Goal: Information Seeking & Learning: Learn about a topic

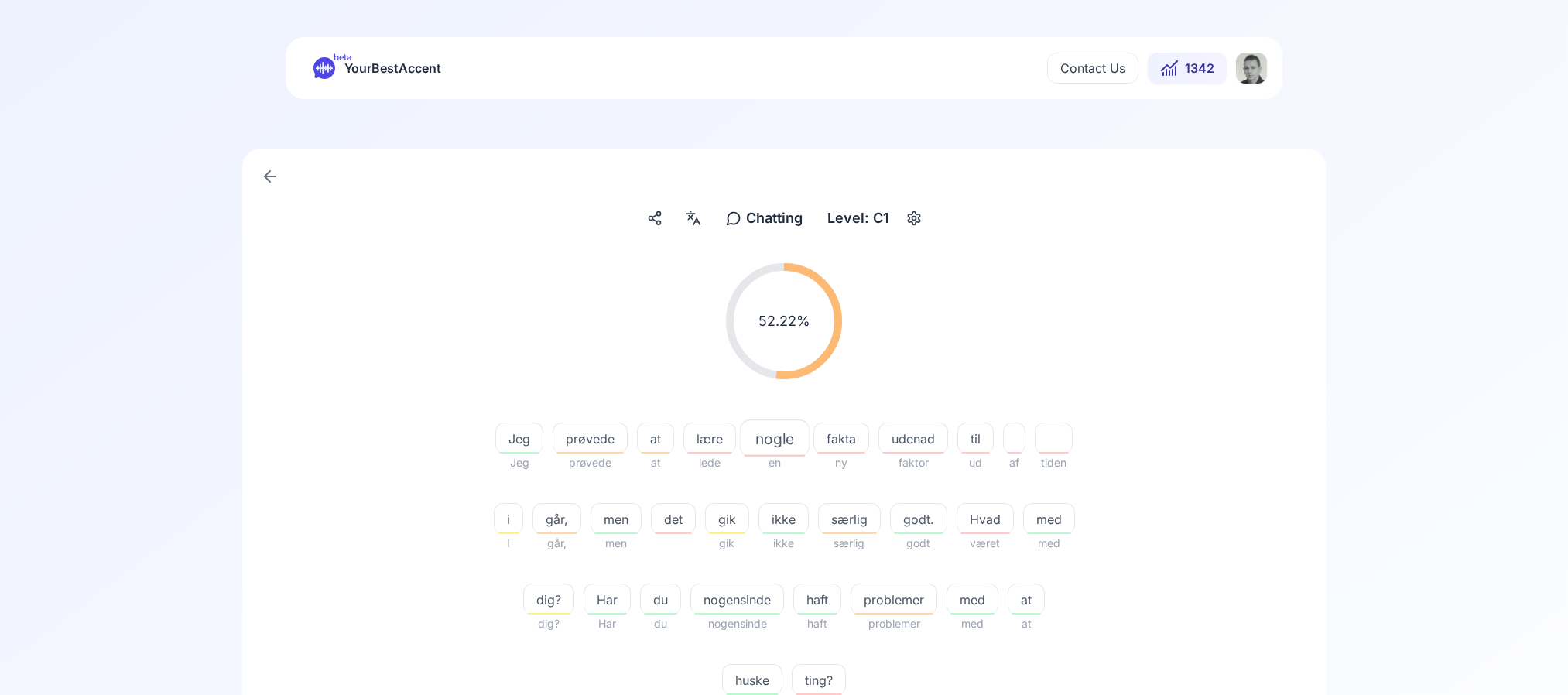
scroll to position [337, 0]
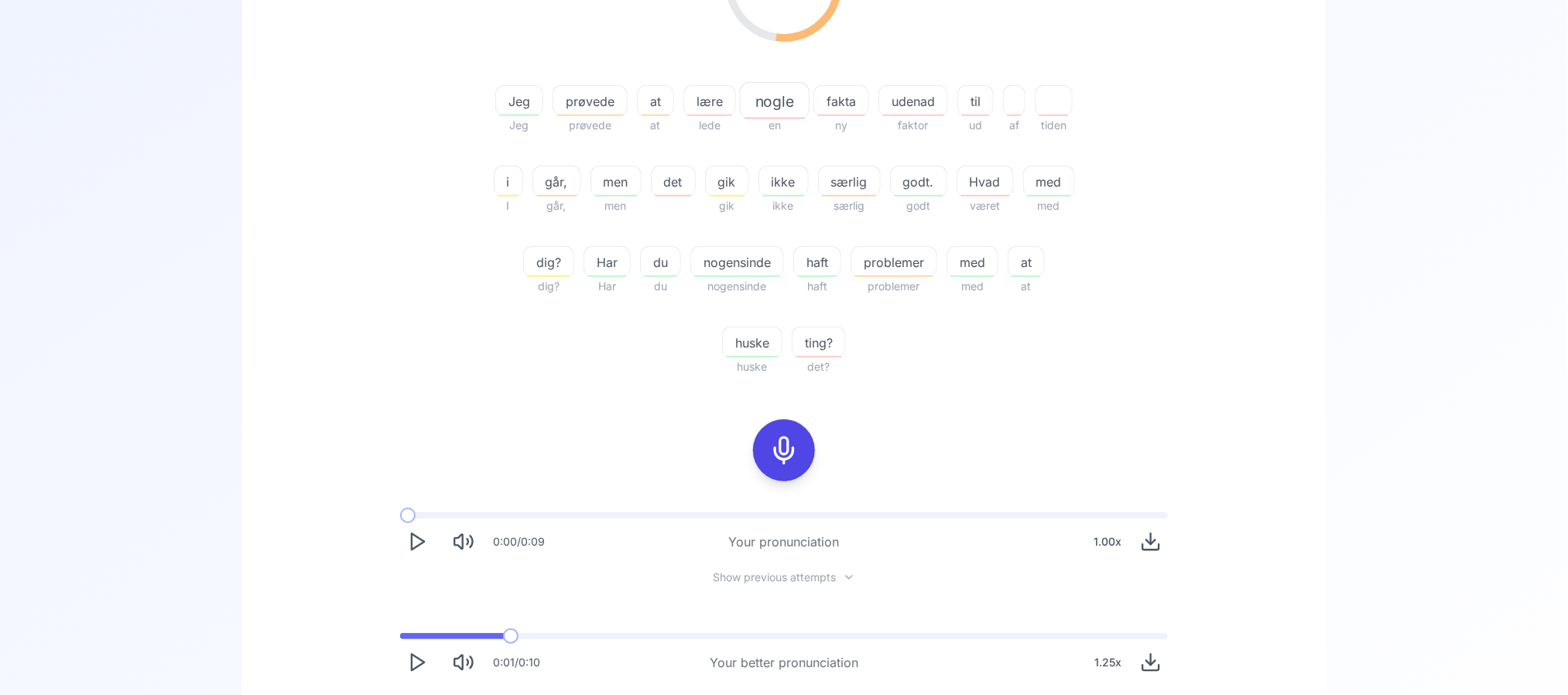
click at [909, 102] on span "udenad" at bounding box center [913, 101] width 68 height 19
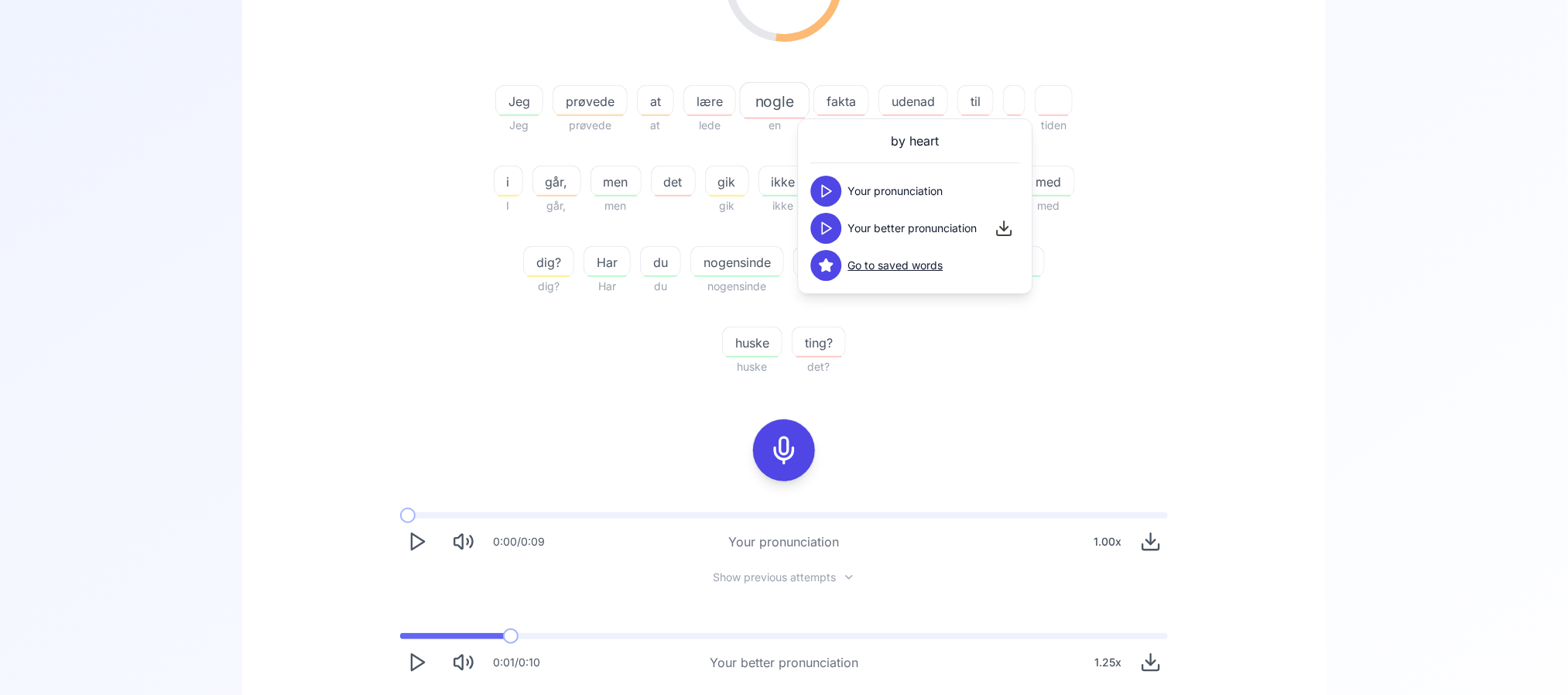
click at [830, 230] on polygon at bounding box center [828, 228] width 9 height 12
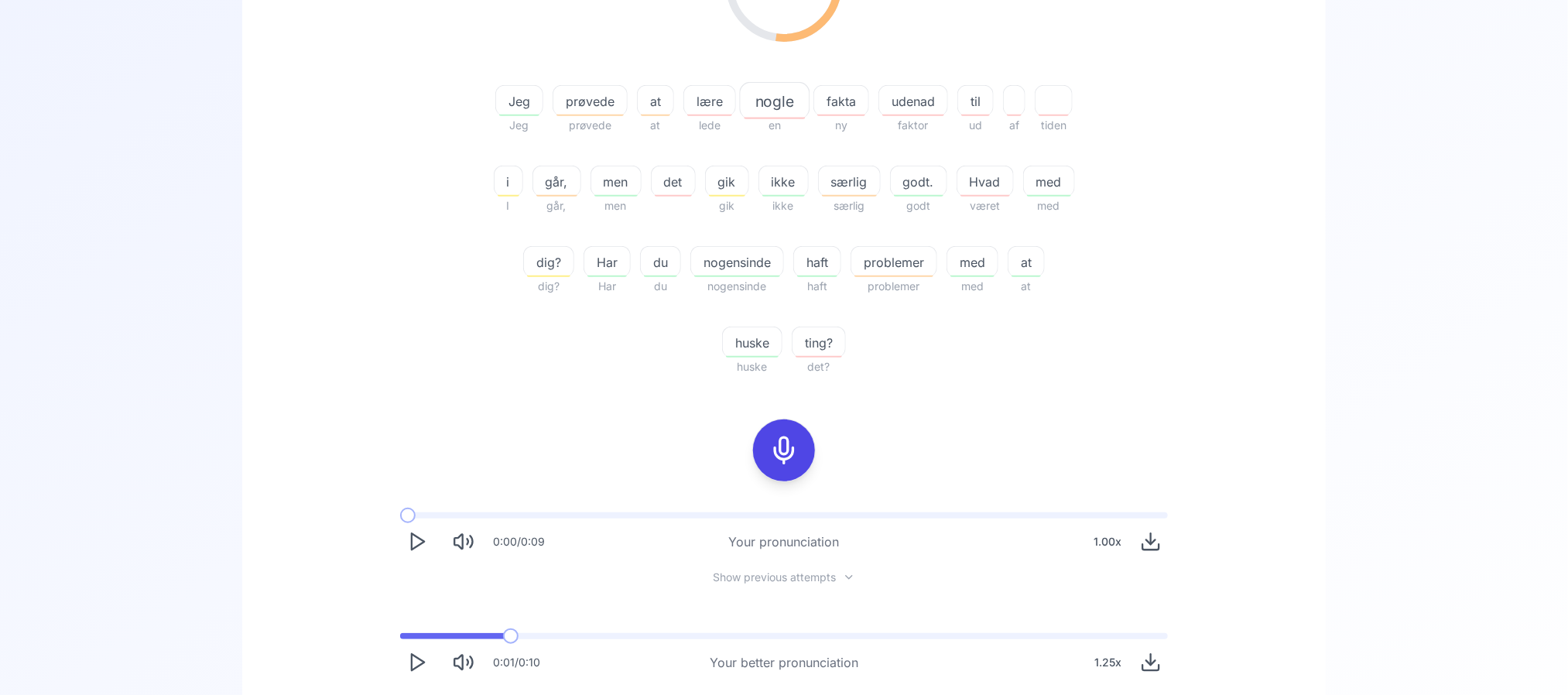
click at [259, 286] on div "Chatting Chatting Level: C1 52.22 % 52.22 % Jeg Jeg prøvede prøvede at at lære …" at bounding box center [784, 295] width 1084 height 968
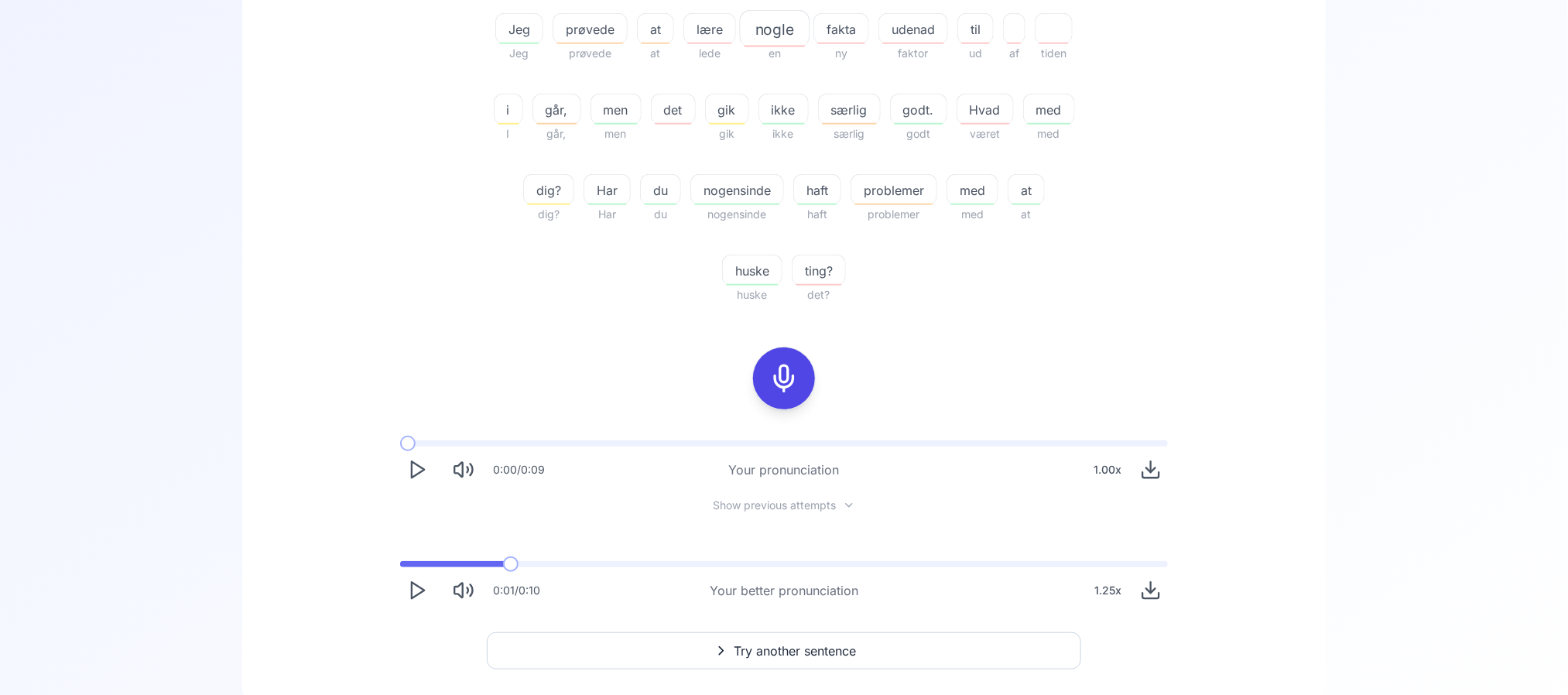
scroll to position [411, 0]
click at [400, 562] on span at bounding box center [400, 562] width 0 height 6
click at [414, 588] on icon "Play" at bounding box center [417, 589] width 22 height 22
click at [414, 588] on icon "Pause" at bounding box center [417, 589] width 22 height 22
click at [414, 588] on icon "Play" at bounding box center [417, 589] width 22 height 22
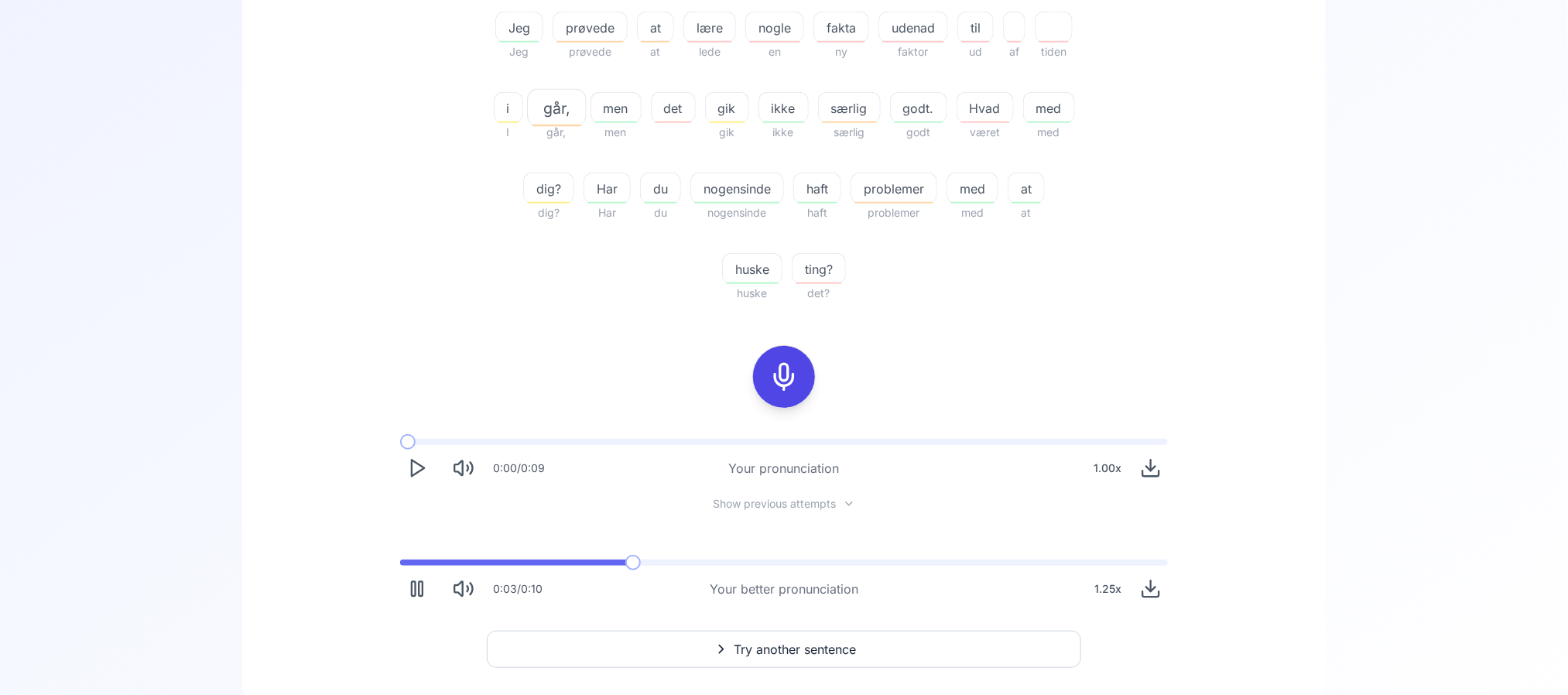
click at [414, 588] on icon "Pause" at bounding box center [417, 589] width 22 height 22
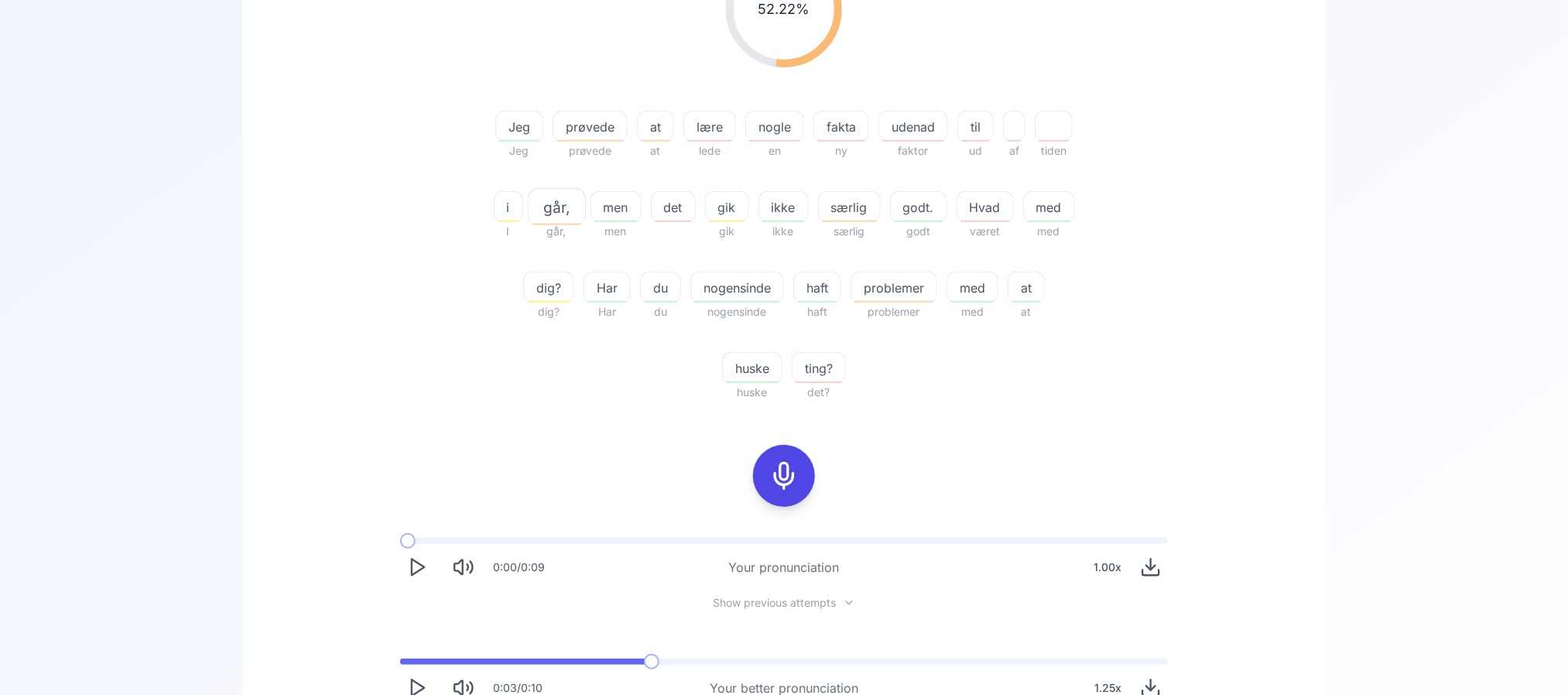
scroll to position [311, 0]
click at [922, 104] on div at bounding box center [913, 102] width 70 height 19
click at [902, 129] on span "udenad" at bounding box center [913, 128] width 68 height 19
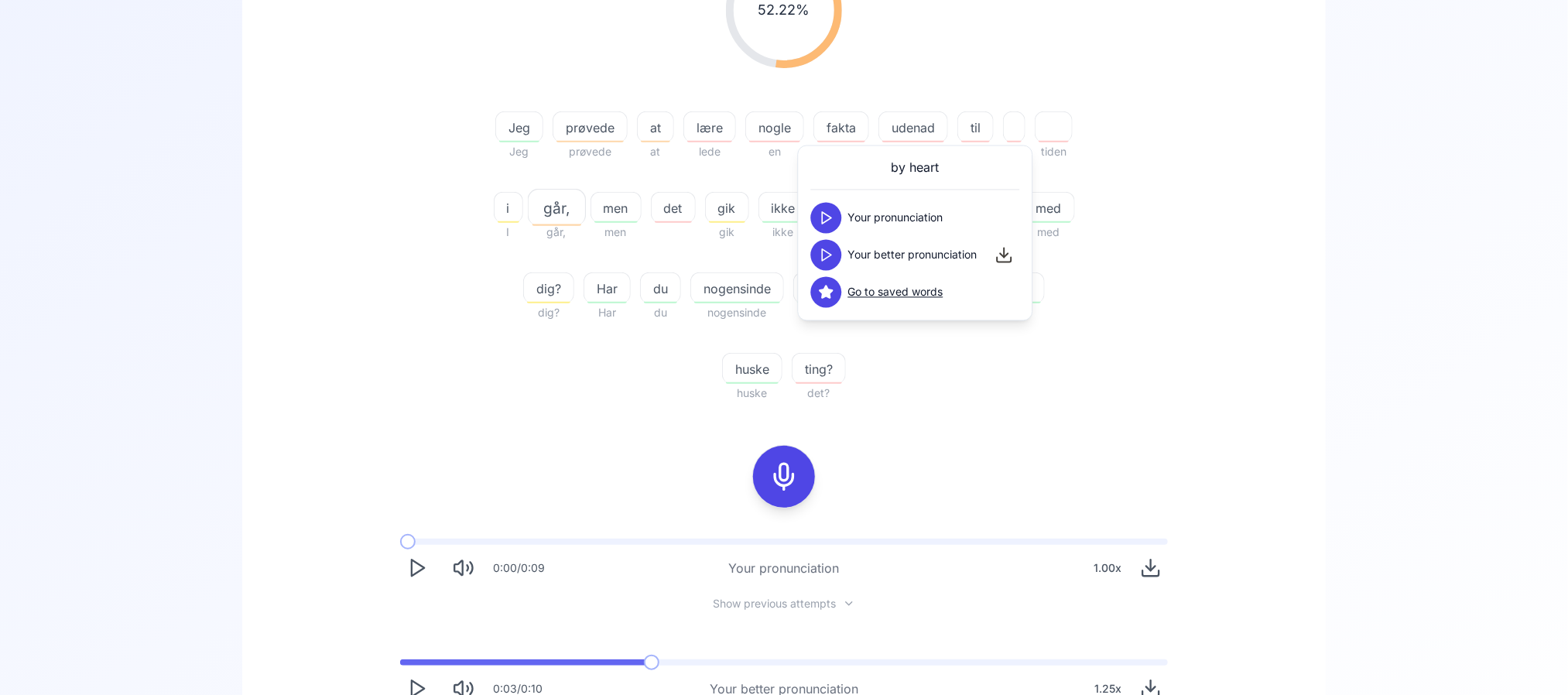
click at [1166, 137] on div "52.22 % 52.22 % Jeg Jeg prøvede prøvede at at lære lede nogle en fakta ny udena…" at bounding box center [784, 177] width 892 height 475
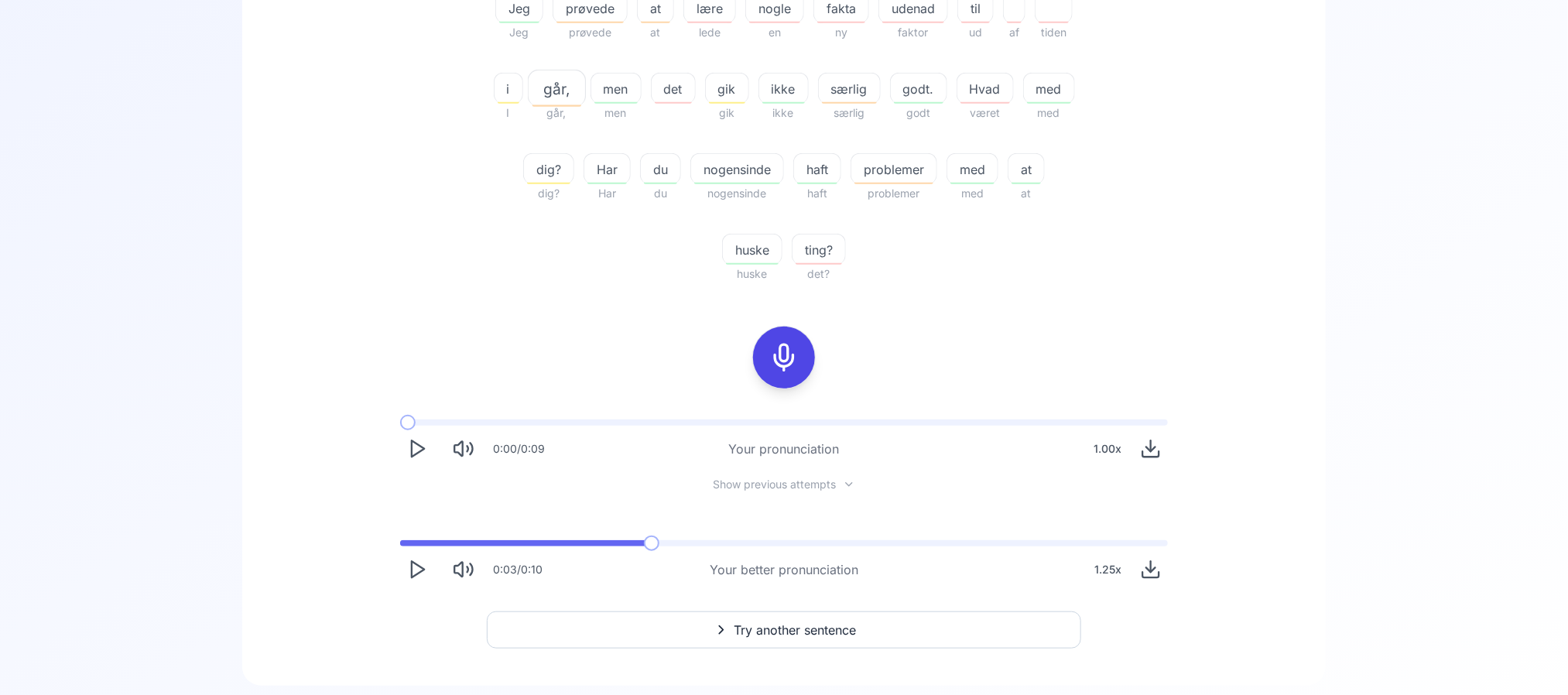
scroll to position [439, 0]
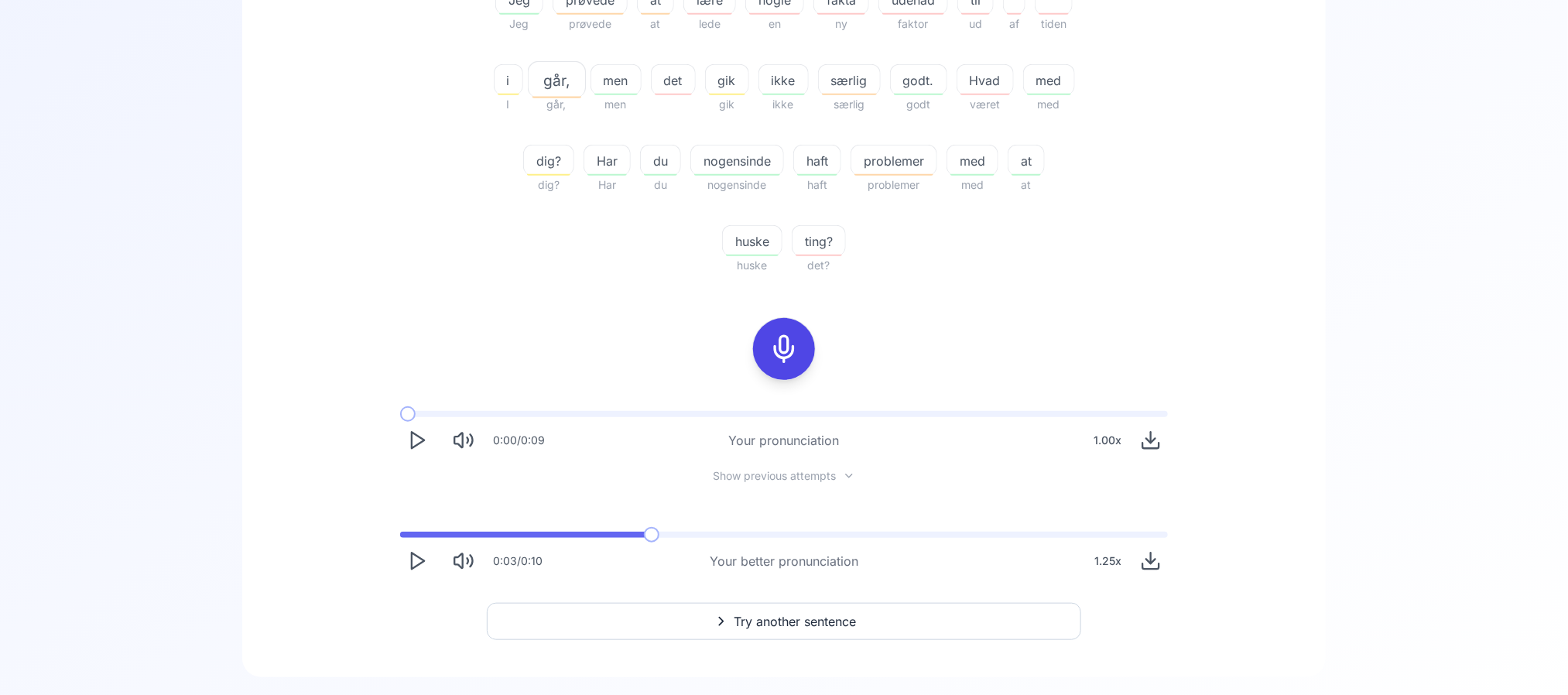
click at [657, 628] on button "Try another sentence" at bounding box center [784, 621] width 595 height 37
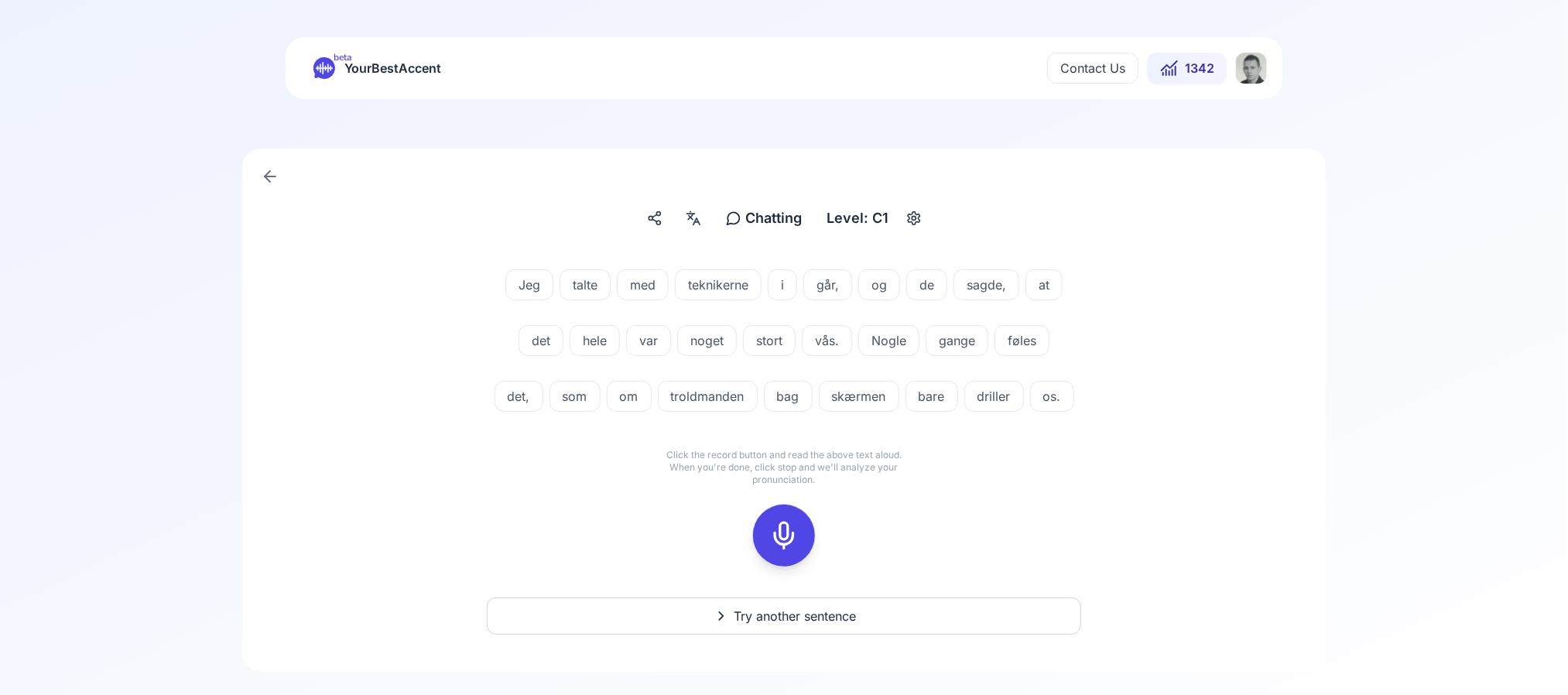
click at [818, 347] on span "vås." at bounding box center [827, 340] width 49 height 19
click at [616, 437] on div "Jeg talte med teknikerne i går, og de sagde, at det hele var noget stort vås. N…" at bounding box center [784, 344] width 892 height 186
click at [736, 388] on span "troldmanden" at bounding box center [708, 396] width 98 height 19
click at [573, 412] on div "Jeg talte med teknikerne i går, og de sagde, at det hele var noget stort vås. N…" at bounding box center [784, 331] width 588 height 161
click at [1013, 395] on span "driller" at bounding box center [995, 396] width 58 height 19
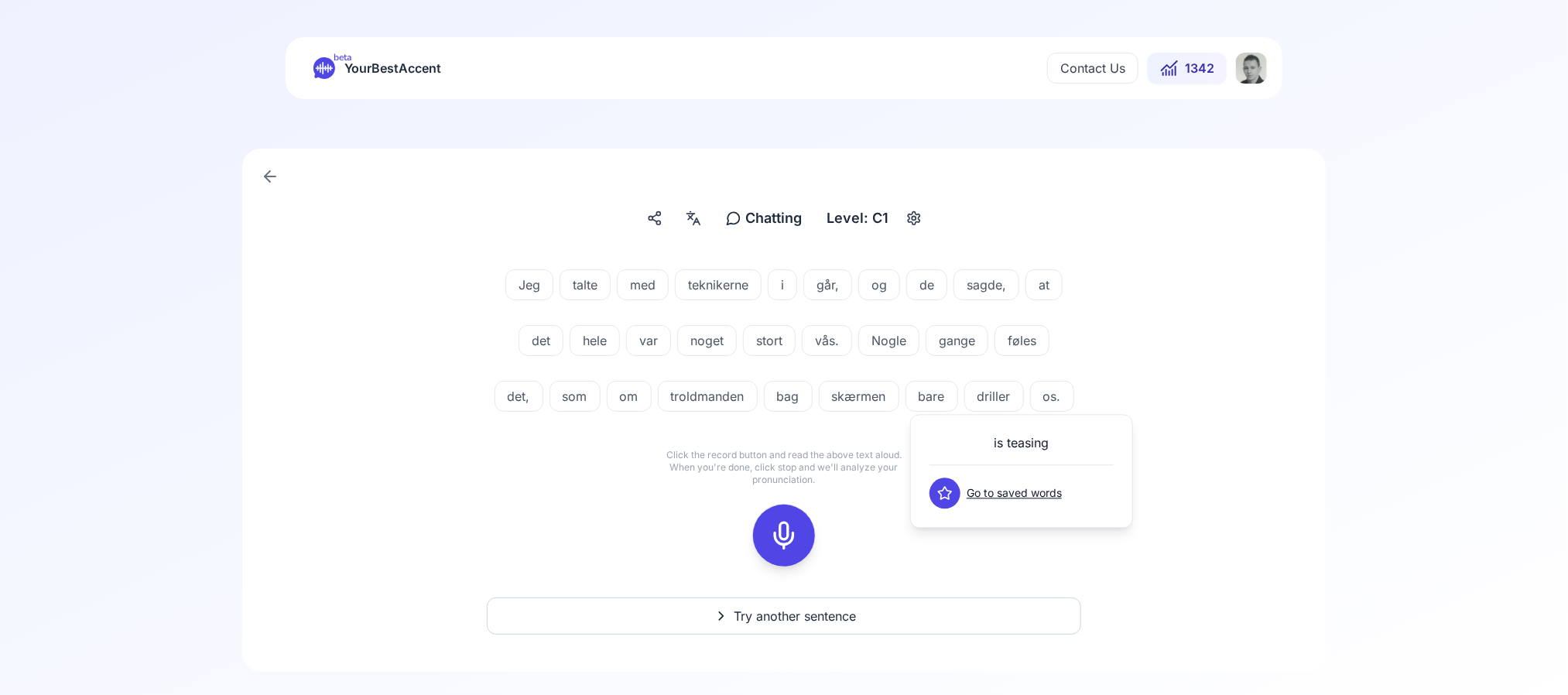
click at [1202, 380] on div "Jeg talte med teknikerne i går, og de sagde, at det hele var noget stort vås. N…" at bounding box center [784, 344] width 892 height 186
click at [1024, 398] on span "driller" at bounding box center [995, 396] width 58 height 19
click at [932, 497] on button at bounding box center [944, 493] width 31 height 31
click at [1236, 412] on div "Jeg talte med teknikerne i går, og de sagde, at det hele var noget stort vås. N…" at bounding box center [784, 418] width 1010 height 334
click at [842, 337] on span "vås." at bounding box center [827, 340] width 49 height 19
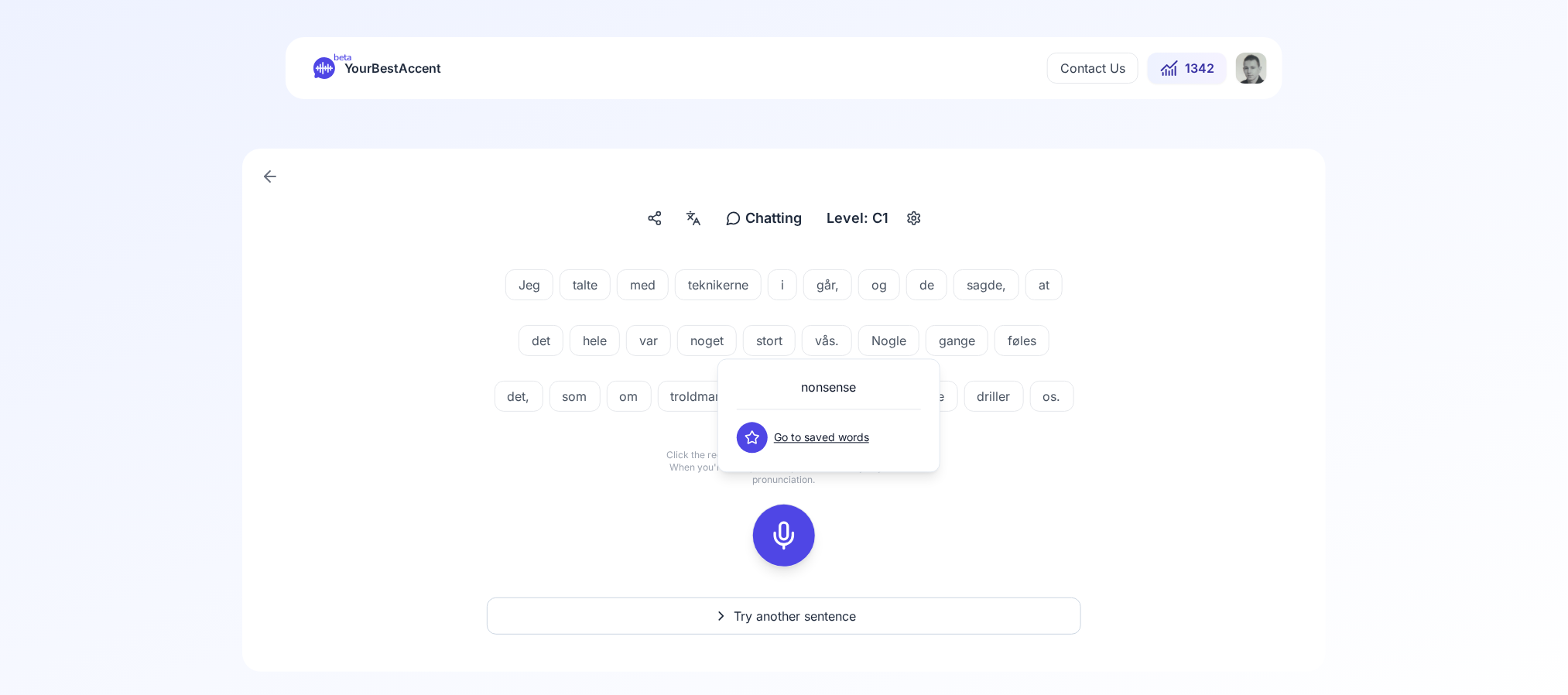
click at [748, 440] on icon at bounding box center [752, 438] width 13 height 13
click at [1015, 412] on div "Jeg talte med teknikerne i går, og de sagde, at det hele var noget stort vås. N…" at bounding box center [784, 331] width 588 height 161
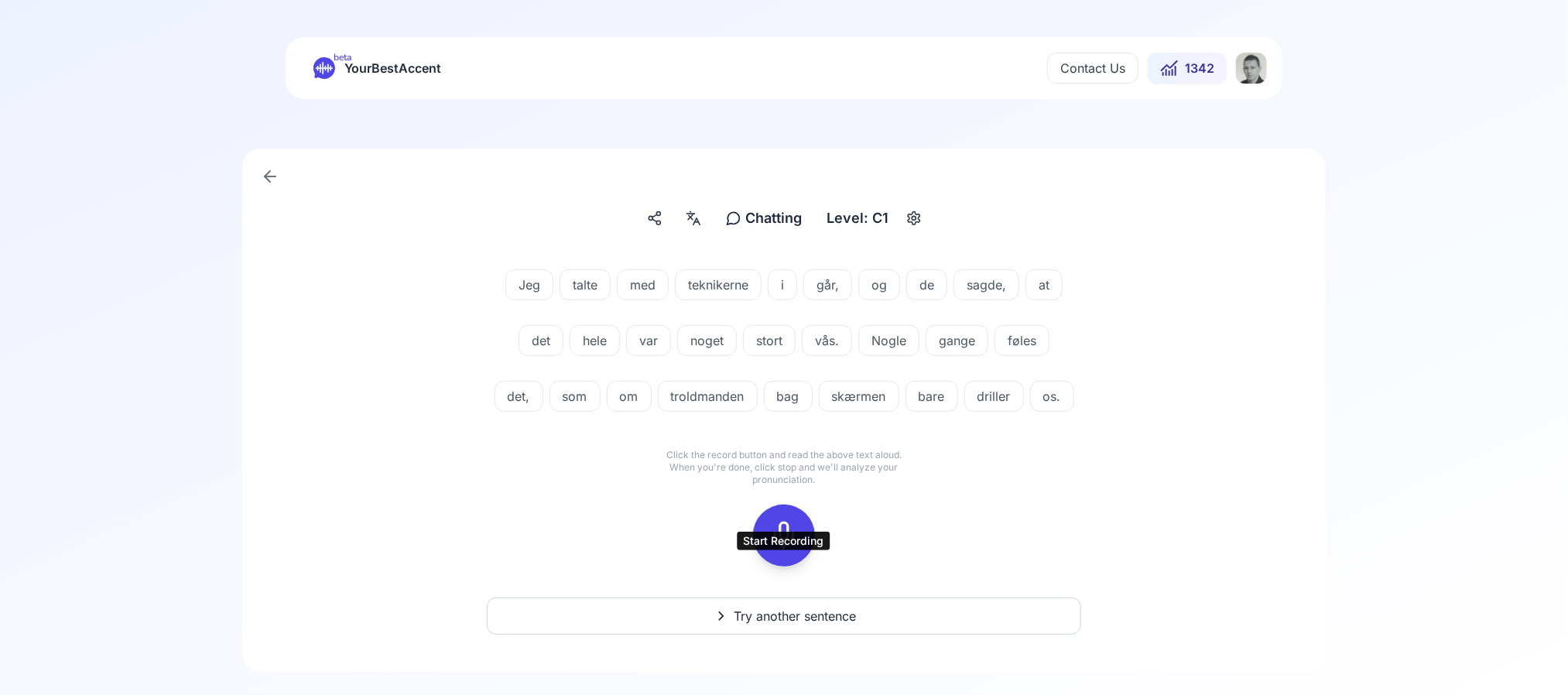
click at [791, 551] on icon at bounding box center [784, 535] width 31 height 31
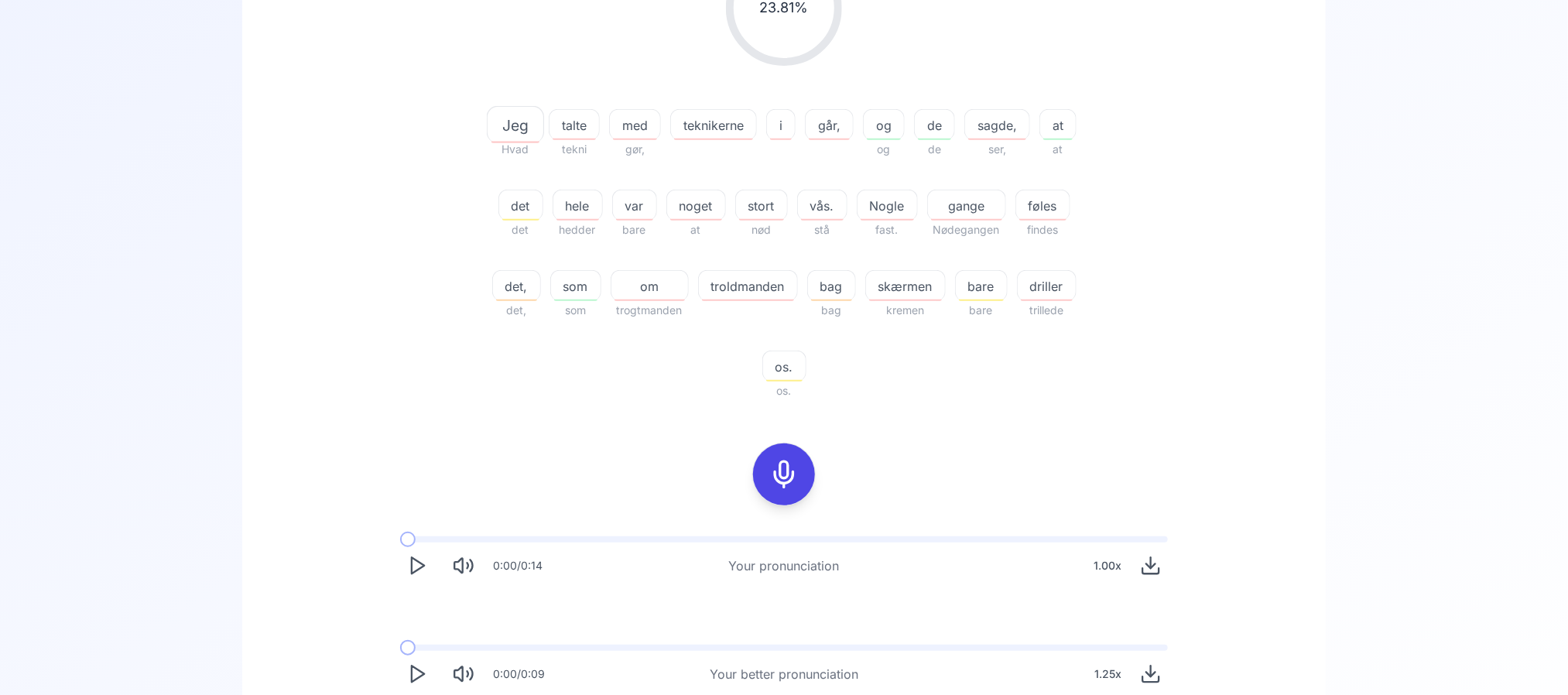
scroll to position [329, 0]
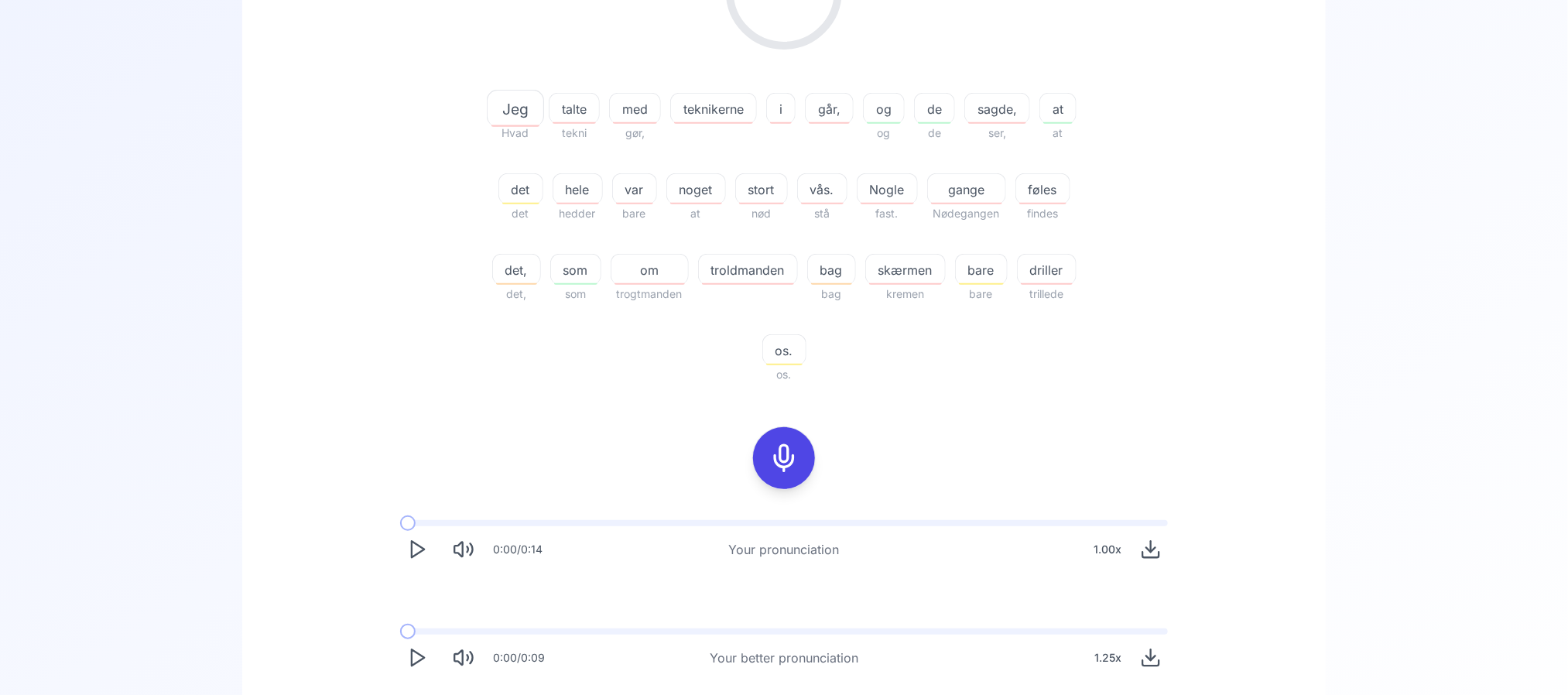
click at [945, 272] on span "skærmen" at bounding box center [905, 271] width 79 height 19
click at [1207, 316] on div "23.81 % 23.81 % Jeg Hvad talte tekni med gør, teknikerne i går, og og de de sag…" at bounding box center [784, 158] width 892 height 475
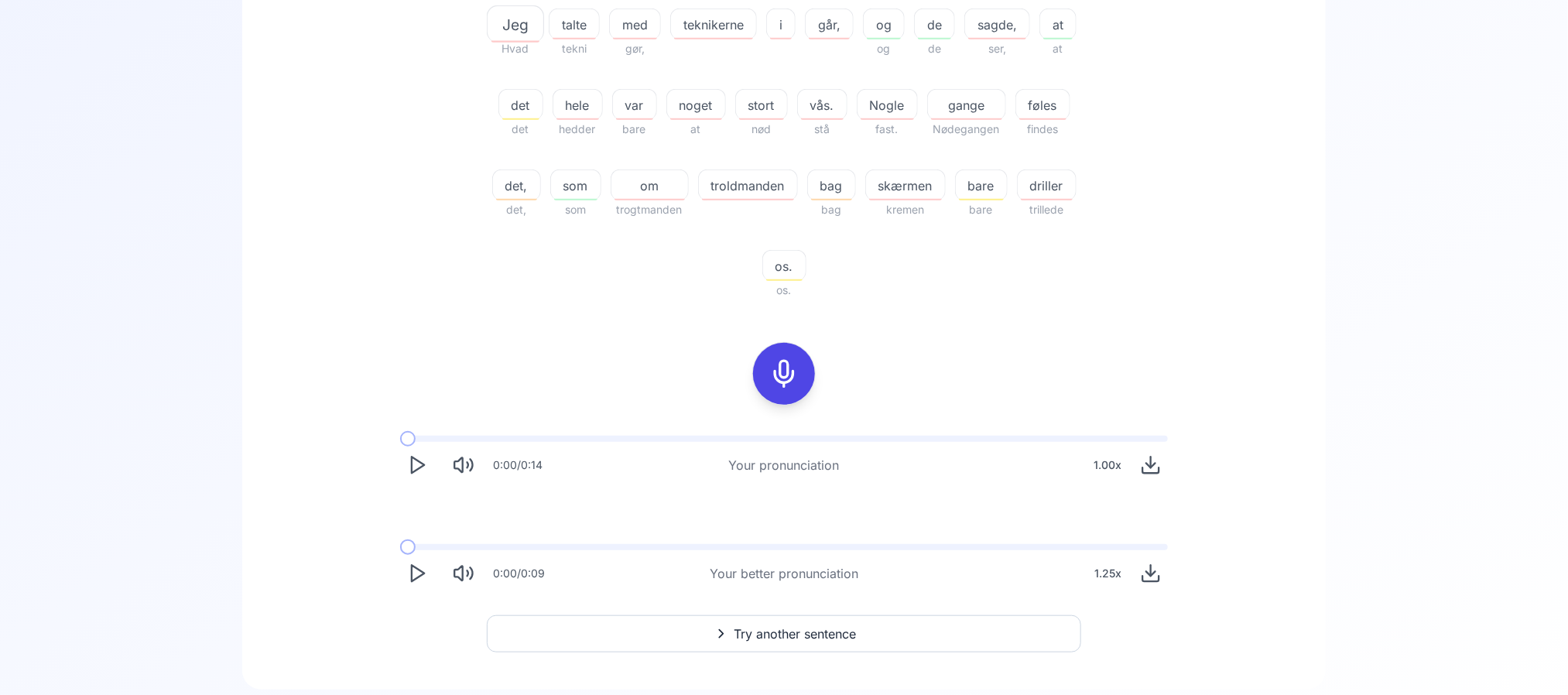
scroll to position [416, 0]
click at [424, 585] on button "Play" at bounding box center [417, 572] width 34 height 34
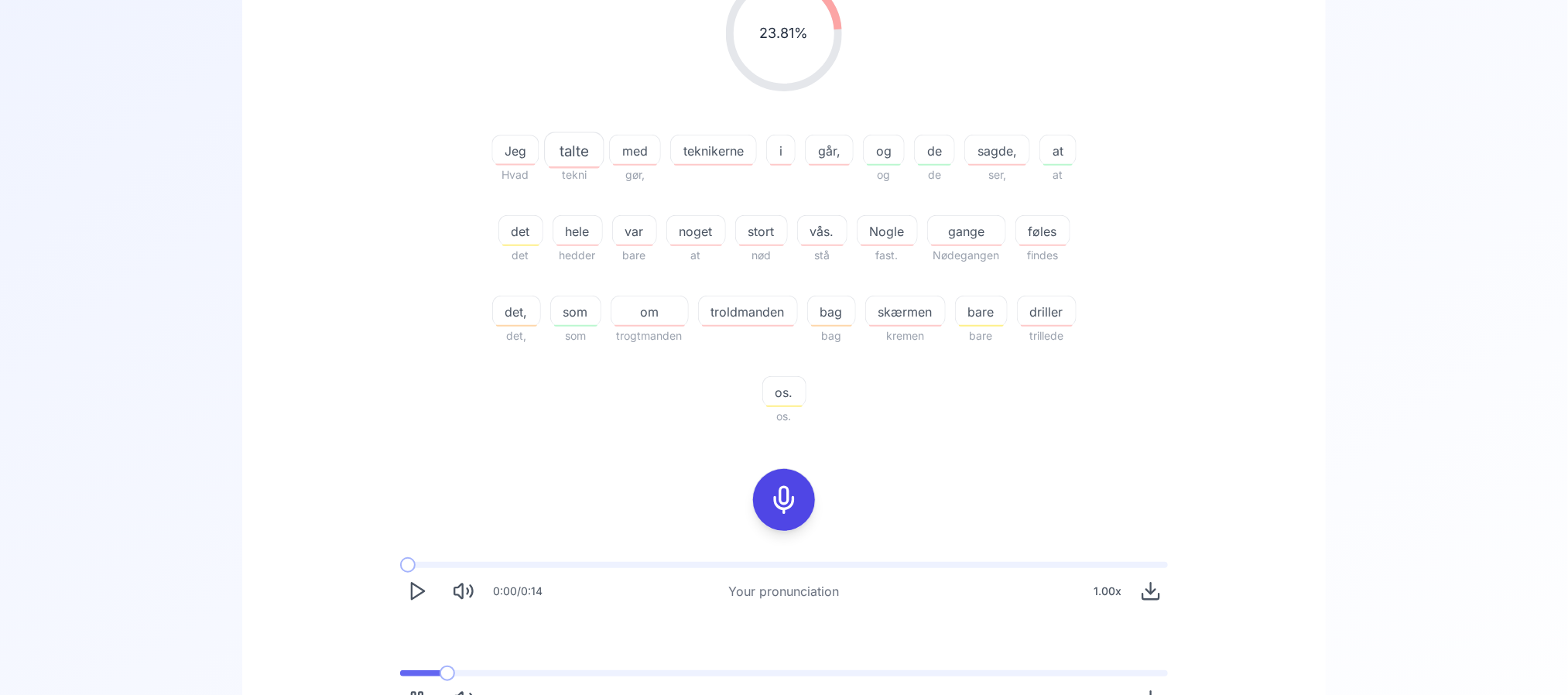
scroll to position [206, 0]
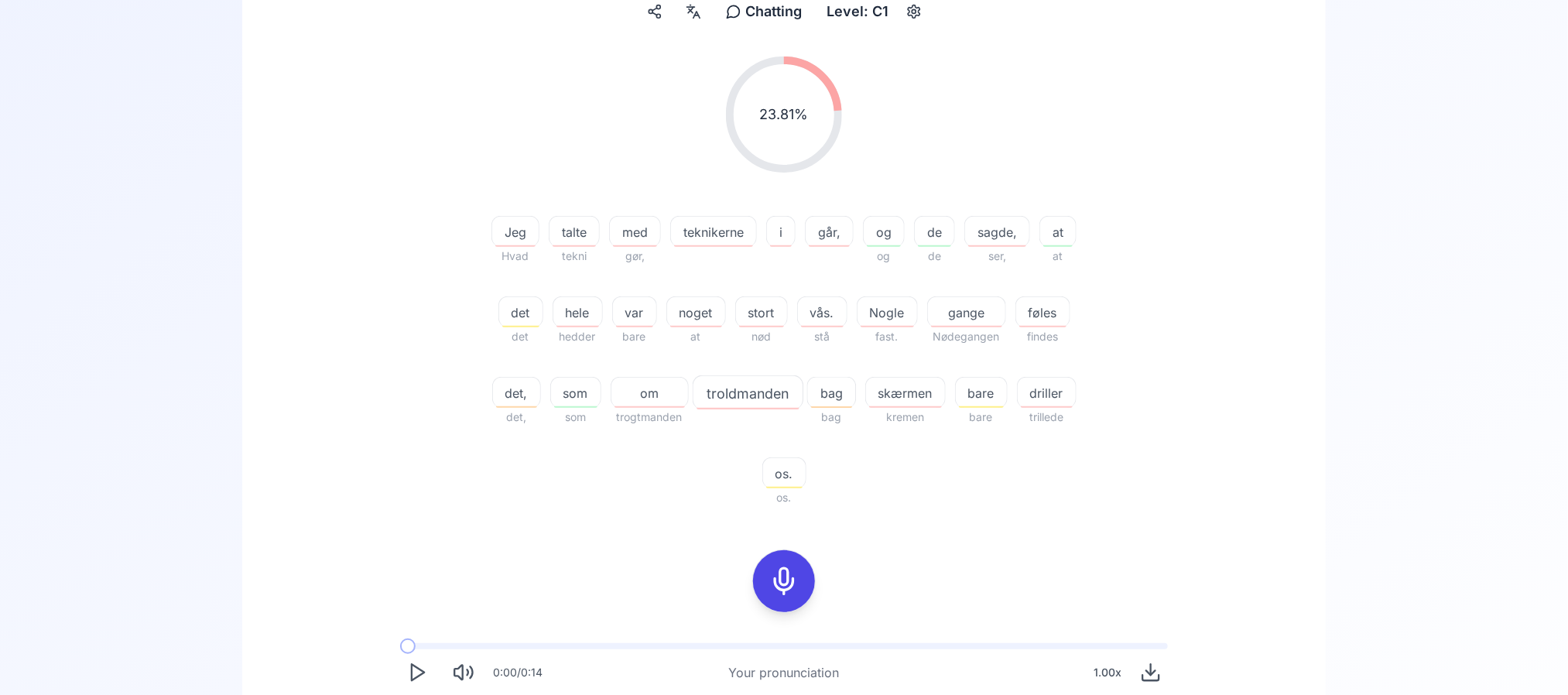
click at [340, 385] on div "23.81 % 23.81 % Jeg Hvad talte tekni med gør, teknikerne i går, og og de de sag…" at bounding box center [784, 282] width 892 height 475
click at [765, 572] on button at bounding box center [784, 581] width 62 height 62
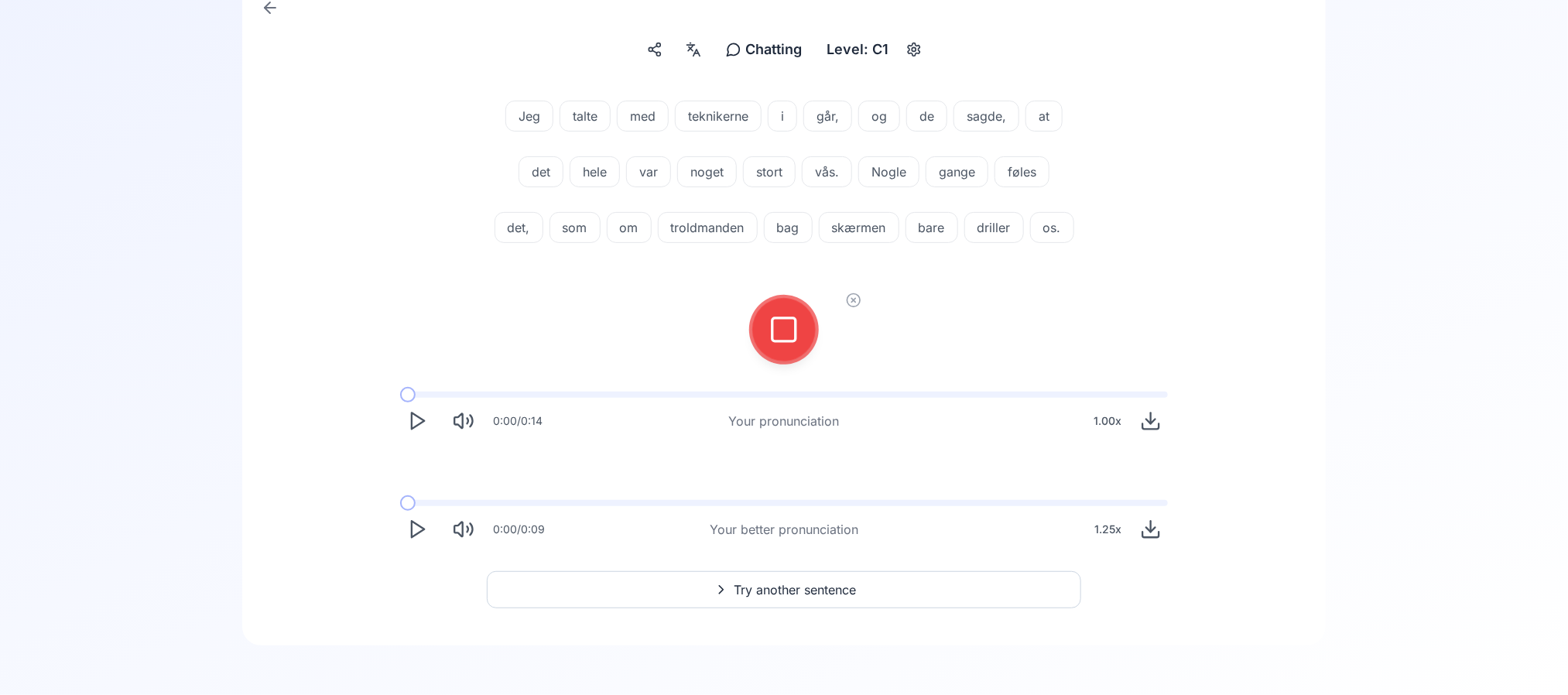
click at [760, 323] on div at bounding box center [784, 329] width 70 height 70
click at [791, 345] on icon at bounding box center [784, 329] width 31 height 31
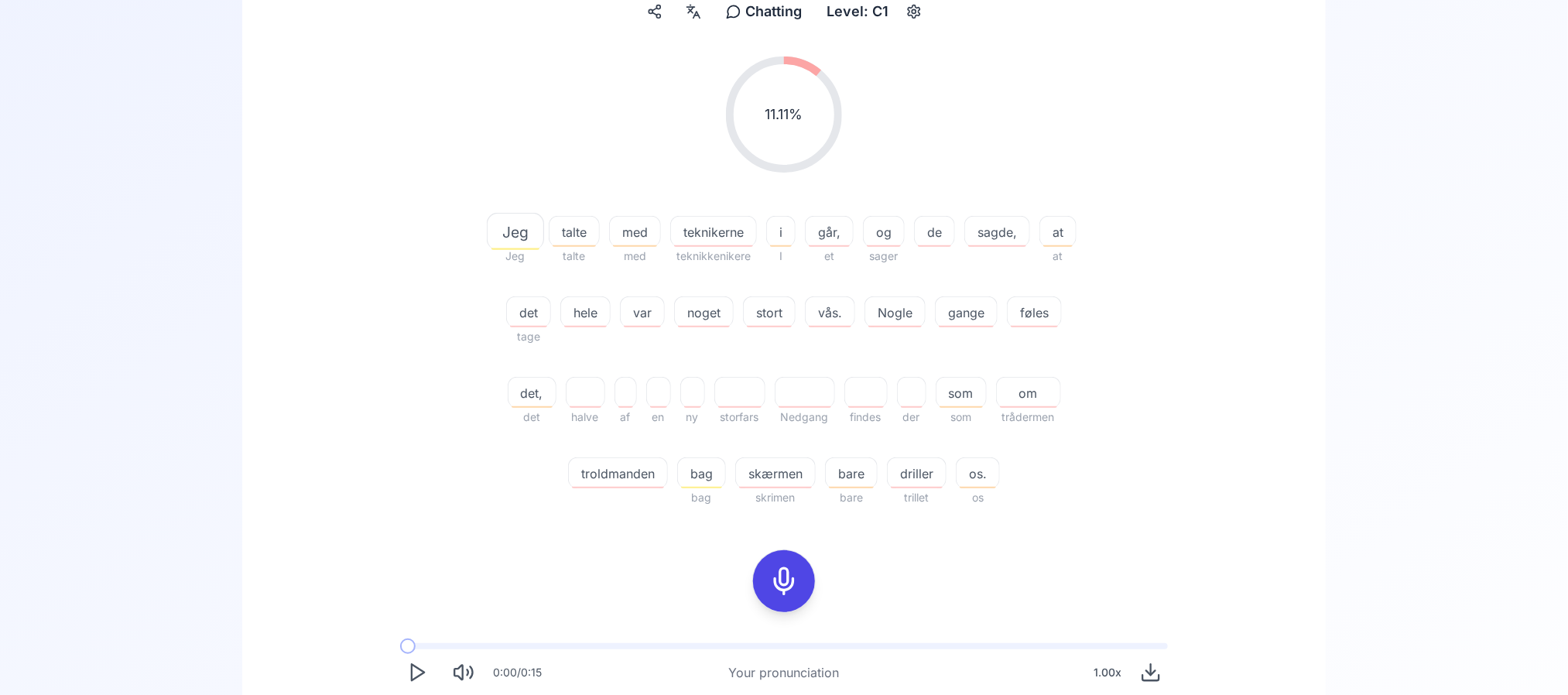
scroll to position [470, 0]
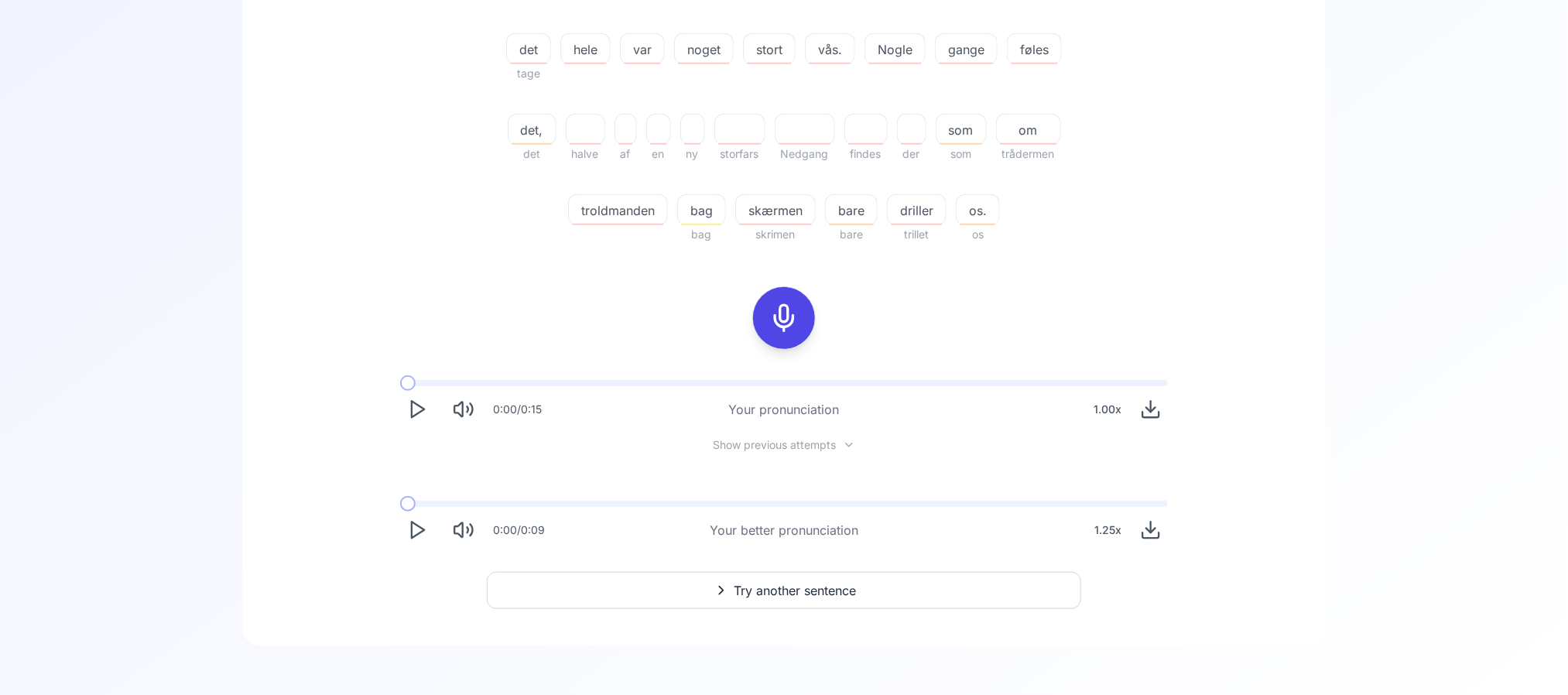
click at [418, 534] on polygon "Play" at bounding box center [418, 530] width 13 height 16
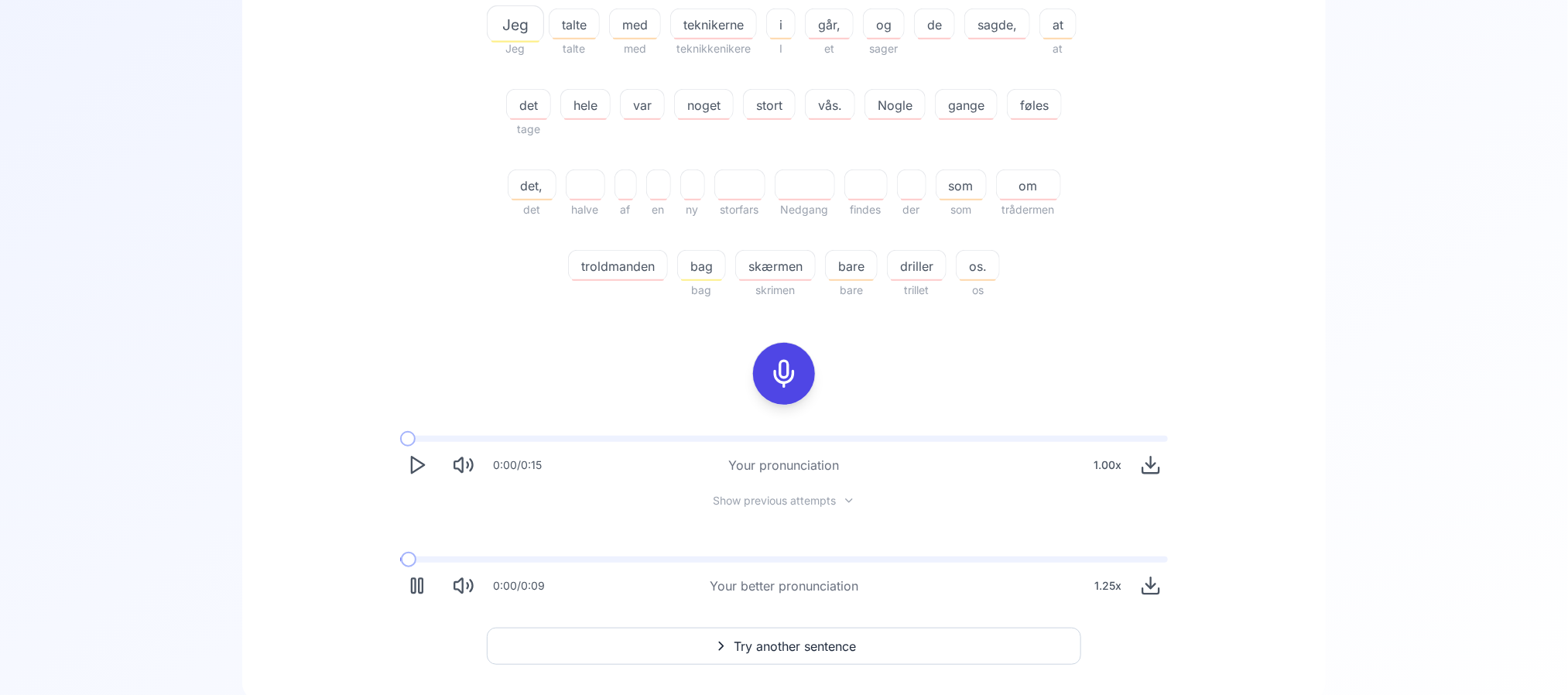
scroll to position [409, 0]
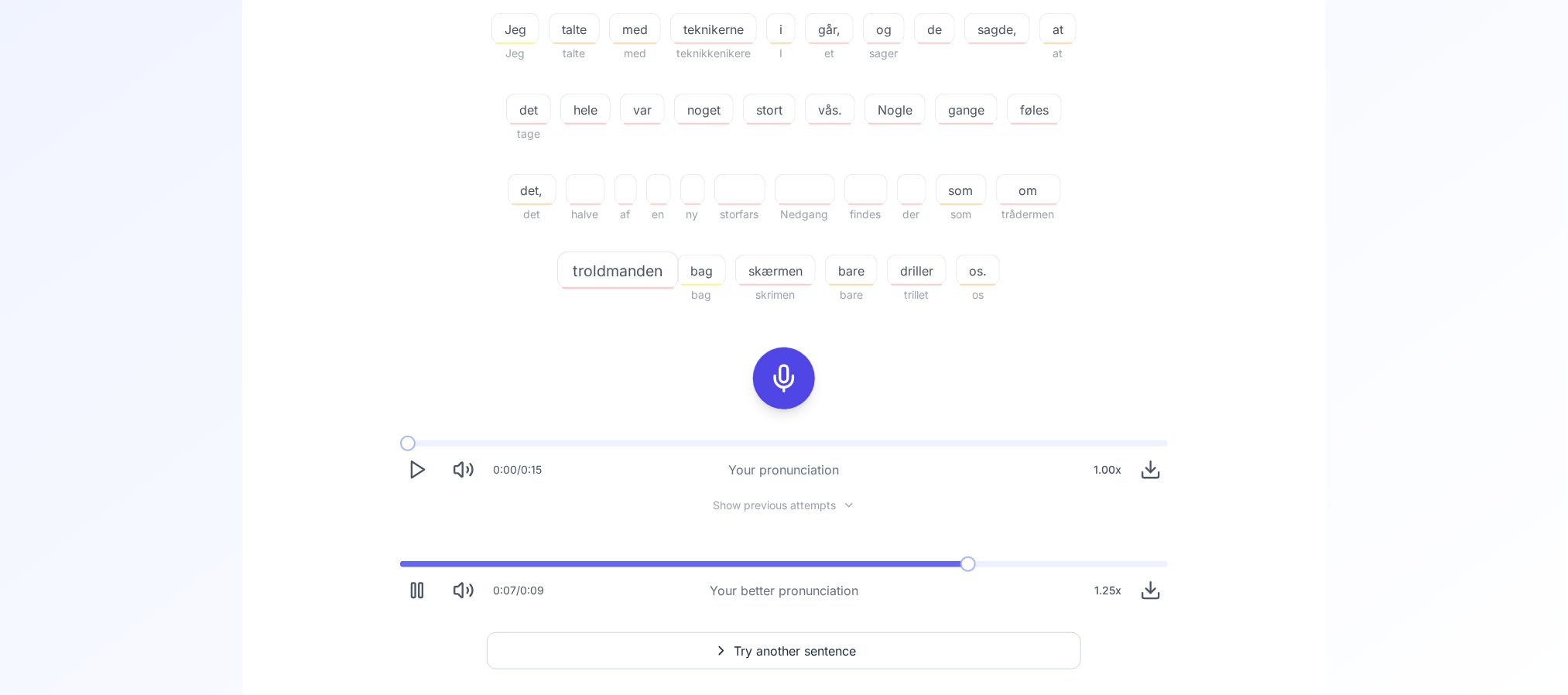
click at [419, 558] on div "0:07 / 0:09 Your better pronunciation 1.25 x" at bounding box center [784, 584] width 792 height 71
click at [417, 561] on span at bounding box center [711, 564] width 621 height 6
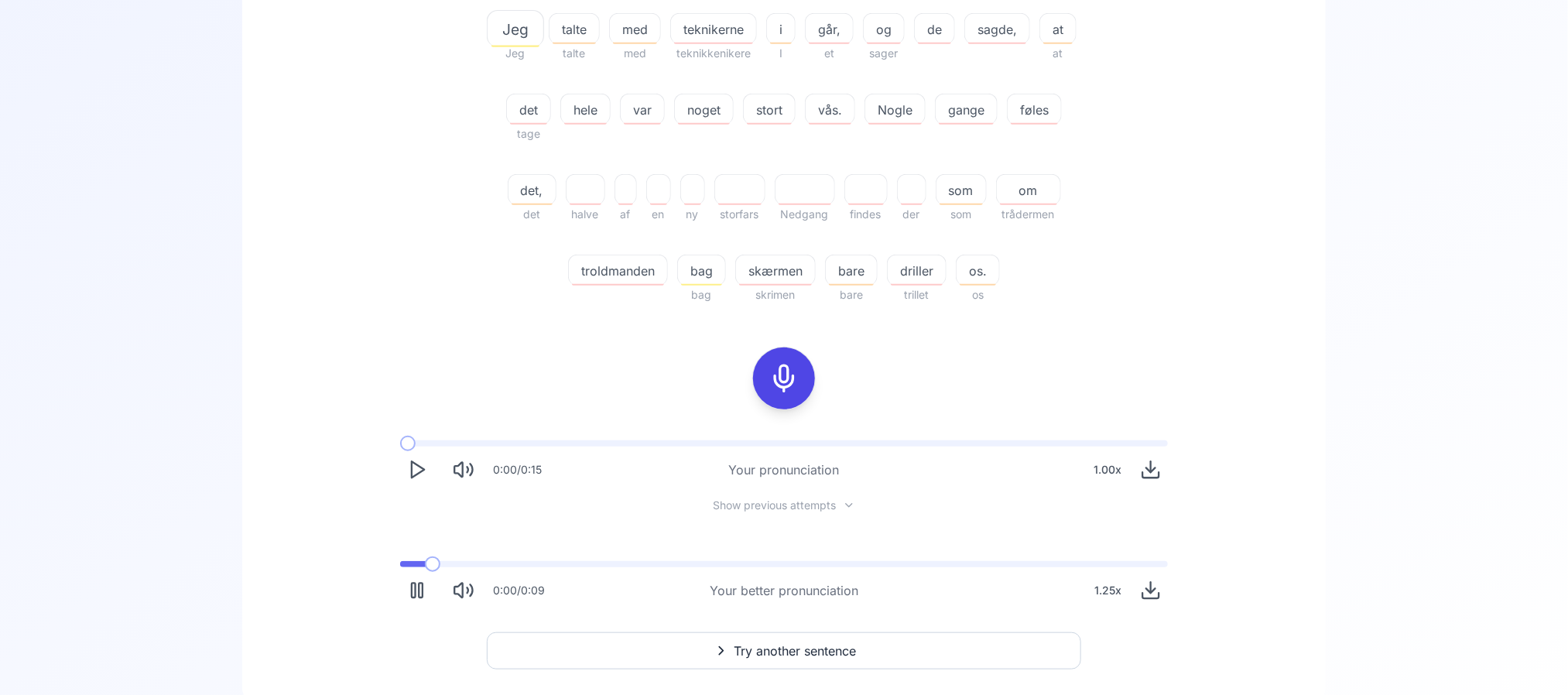
click at [417, 561] on span at bounding box center [413, 564] width 26 height 6
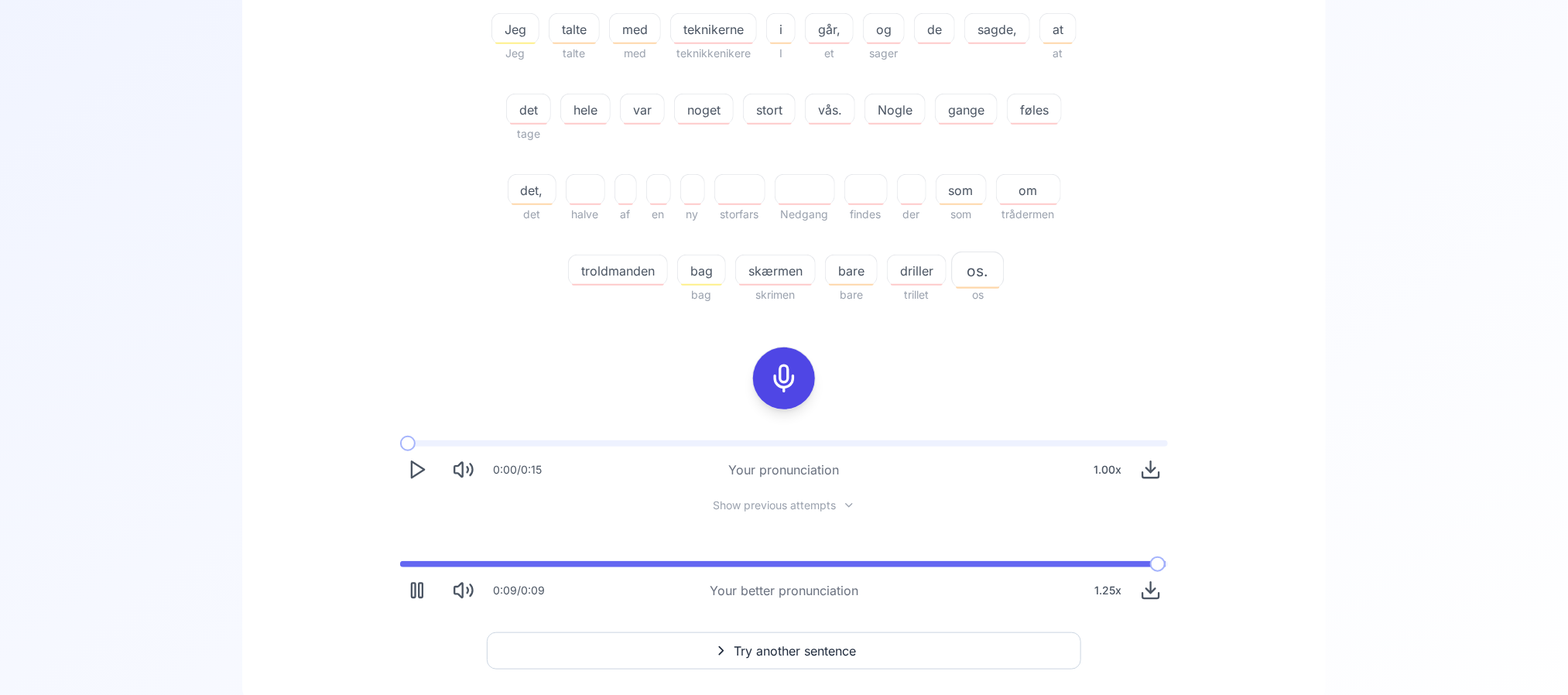
click at [730, 98] on div "noget" at bounding box center [704, 108] width 60 height 31
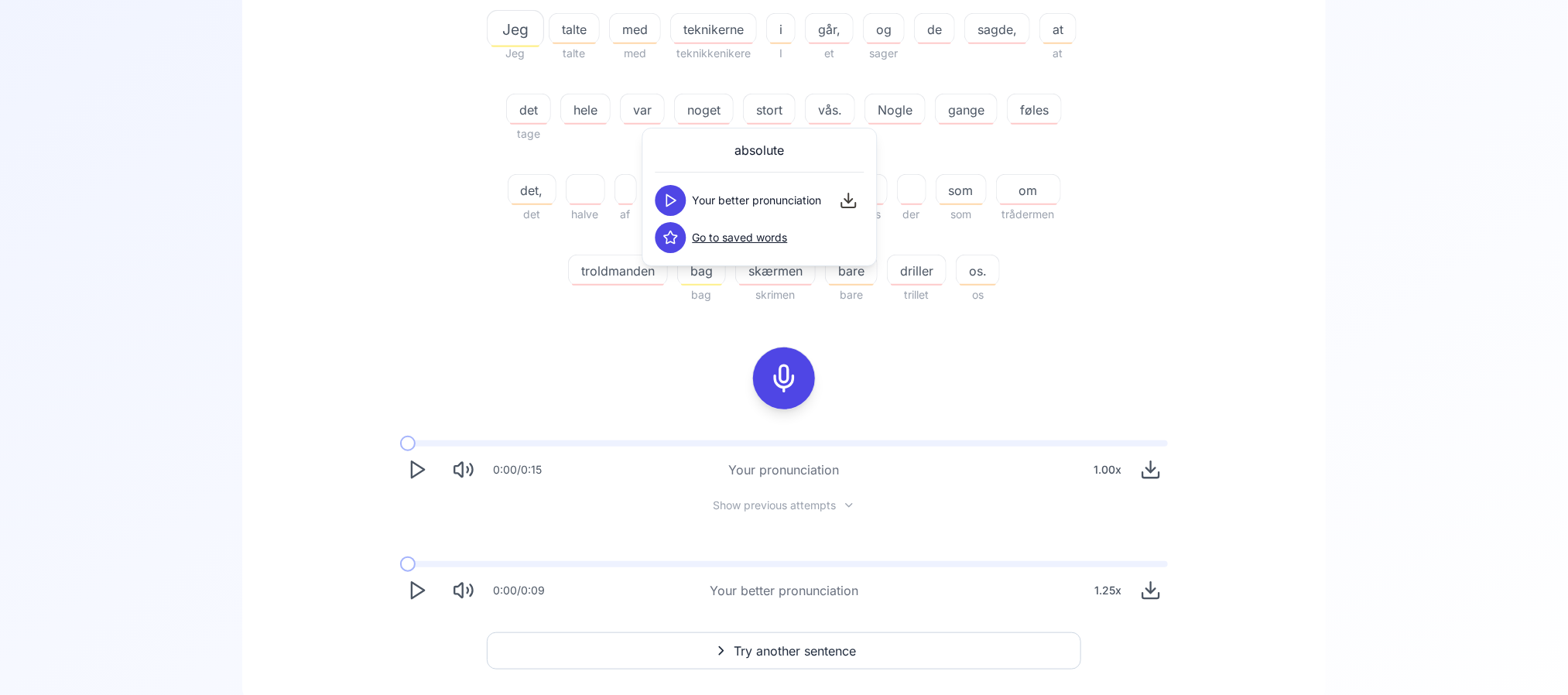
click at [670, 195] on icon at bounding box center [671, 201] width 16 height 16
click at [924, 114] on span "Nogle" at bounding box center [895, 110] width 60 height 19
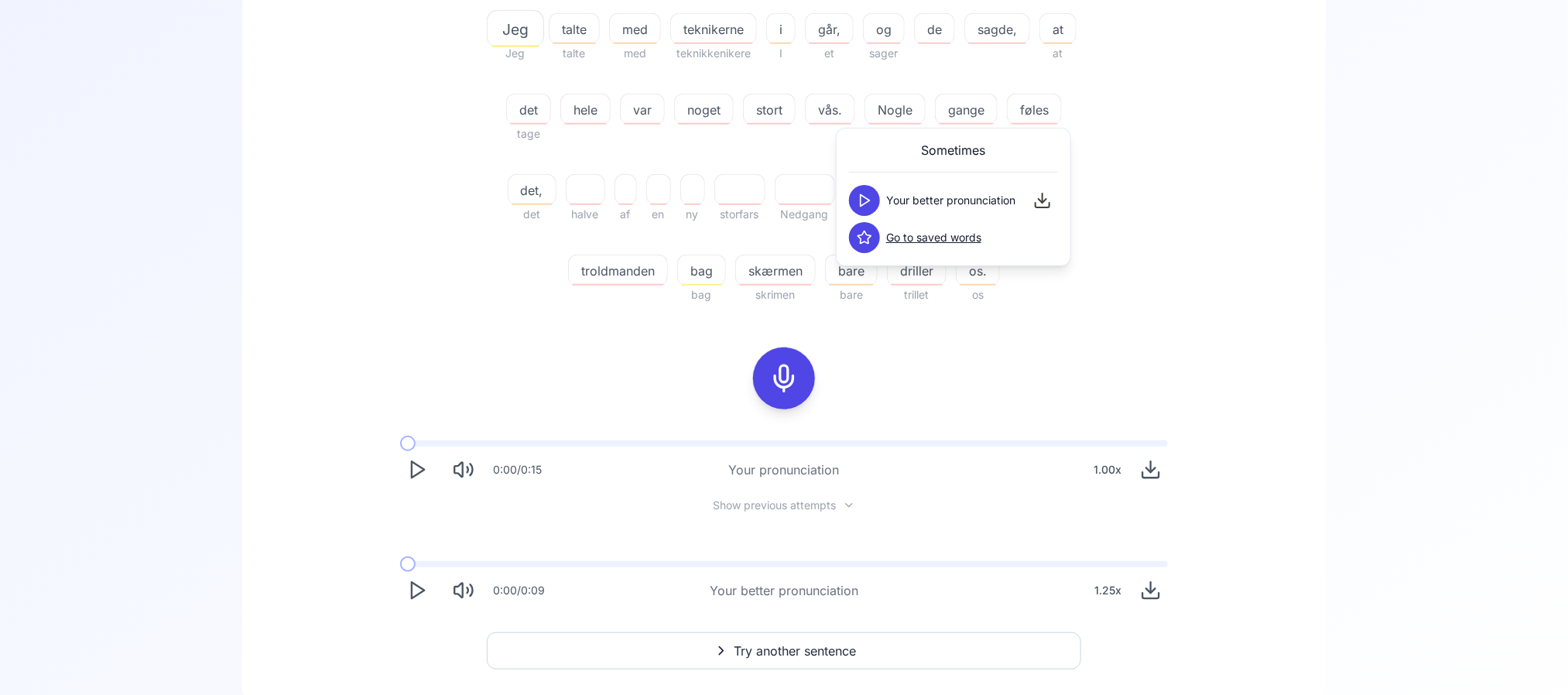
click at [862, 205] on icon at bounding box center [864, 201] width 16 height 16
click at [453, 233] on div "11.11 % 11.11 % Jeg Jeg talte talte med med teknikerne teknikkenikere i I går, …" at bounding box center [784, 79] width 892 height 475
click at [813, 278] on span "skærmen" at bounding box center [775, 271] width 79 height 19
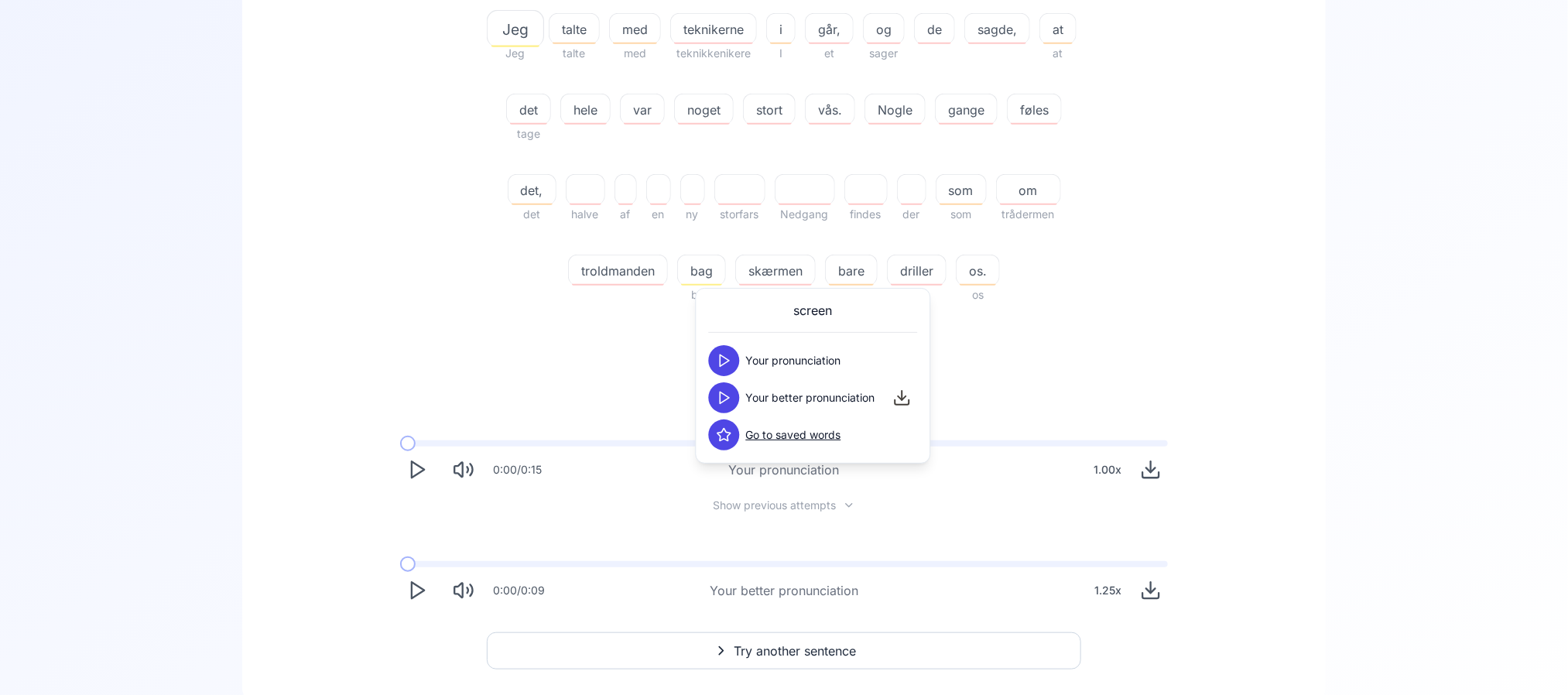
click at [730, 395] on icon at bounding box center [725, 398] width 16 height 16
click at [727, 358] on polygon at bounding box center [726, 361] width 9 height 12
click at [725, 402] on polygon at bounding box center [726, 398] width 9 height 12
click at [427, 344] on div "11.11 % 11.11 % Jeg Jeg talte talte med med teknikerne teknikkenikere i I går, …" at bounding box center [784, 231] width 1010 height 779
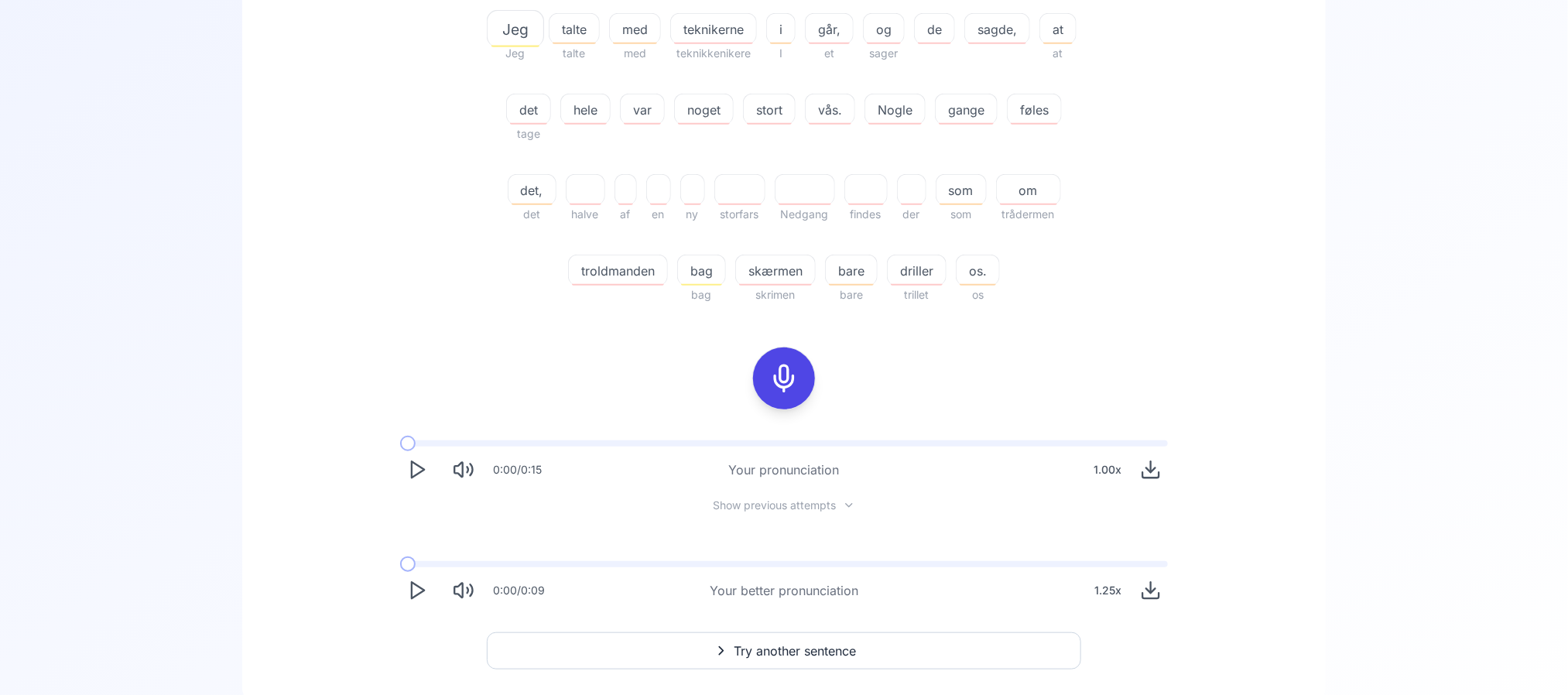
click at [946, 271] on span "driller" at bounding box center [917, 271] width 58 height 19
click at [875, 370] on button at bounding box center [866, 360] width 31 height 31
click at [868, 390] on icon at bounding box center [867, 398] width 16 height 16
click at [1228, 231] on div "11.11 % 11.11 % Jeg Jeg talte talte med med teknikerne teknikkenikere i I går, …" at bounding box center [784, 79] width 892 height 475
click at [946, 263] on span "driller" at bounding box center [917, 271] width 58 height 19
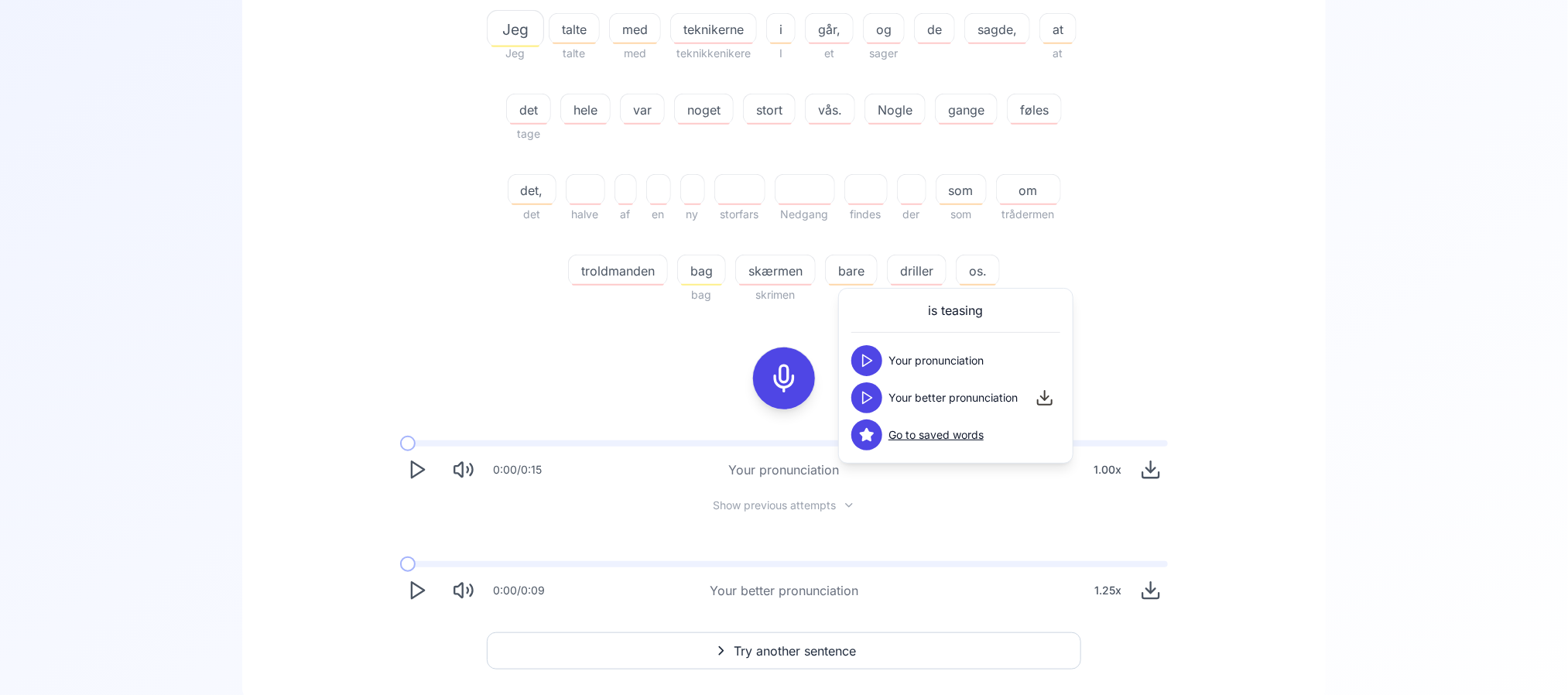
click at [866, 358] on polygon at bounding box center [868, 361] width 9 height 12
click at [1192, 295] on div "11.11 % 11.11 % Jeg Jeg talte talte med med teknikerne teknikkenikere i I går, …" at bounding box center [784, 79] width 892 height 475
click at [771, 392] on icon at bounding box center [784, 378] width 31 height 31
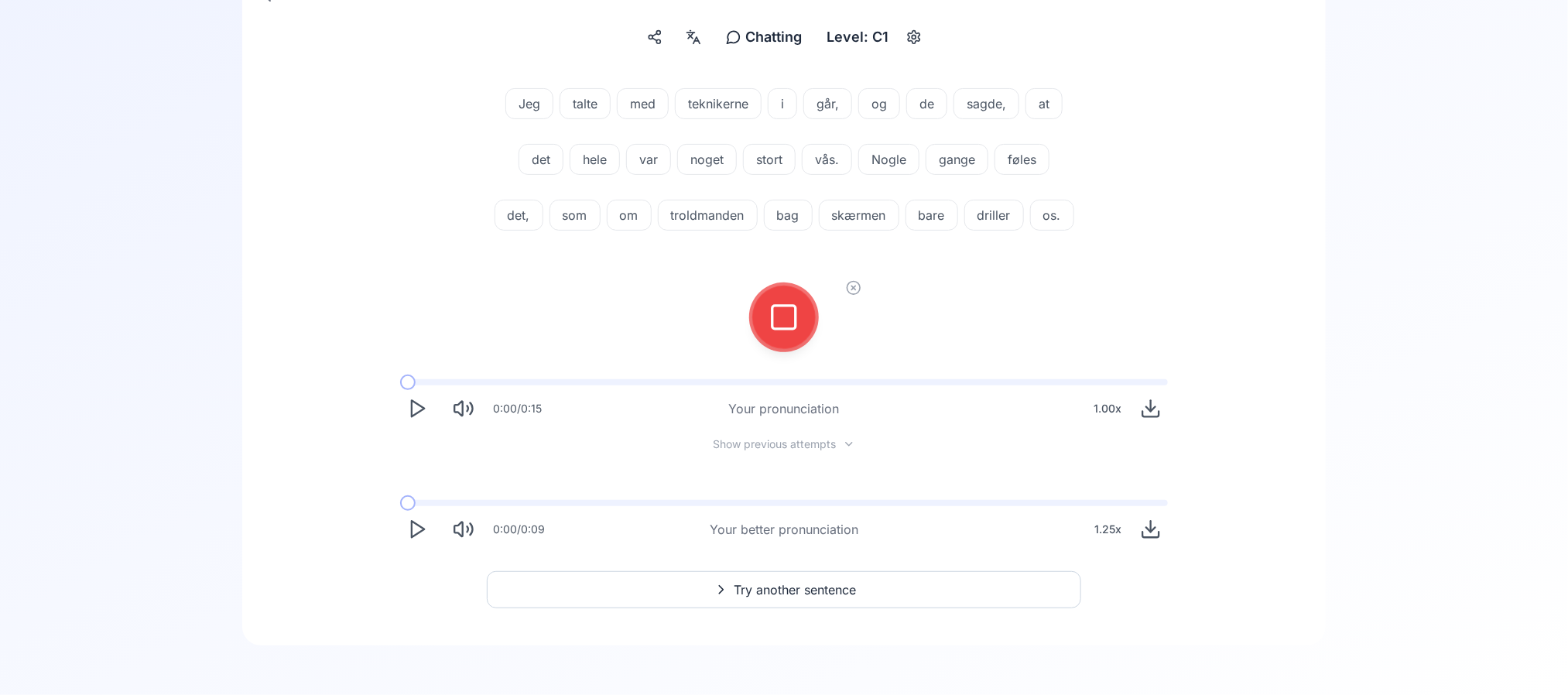
scroll to position [235, 0]
click at [783, 322] on icon at bounding box center [784, 317] width 31 height 31
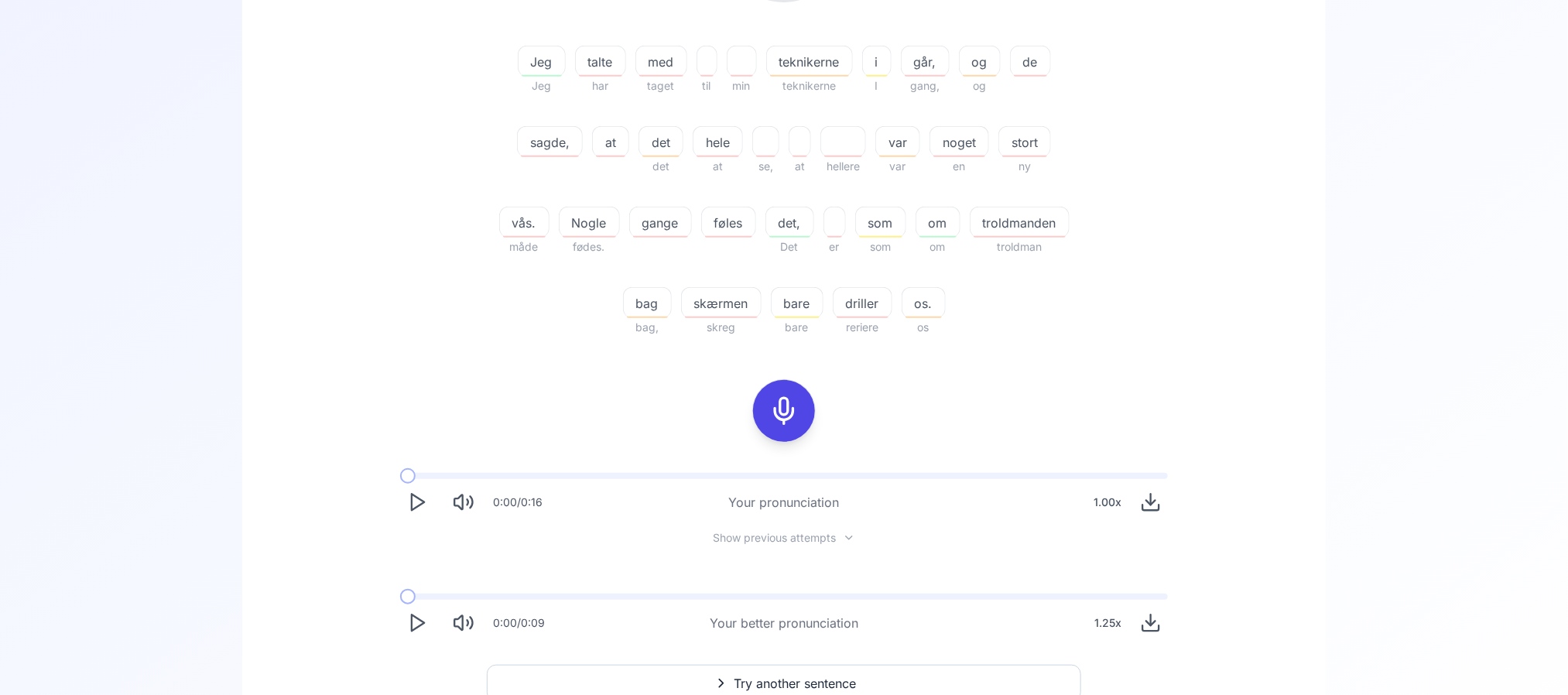
scroll to position [409, 0]
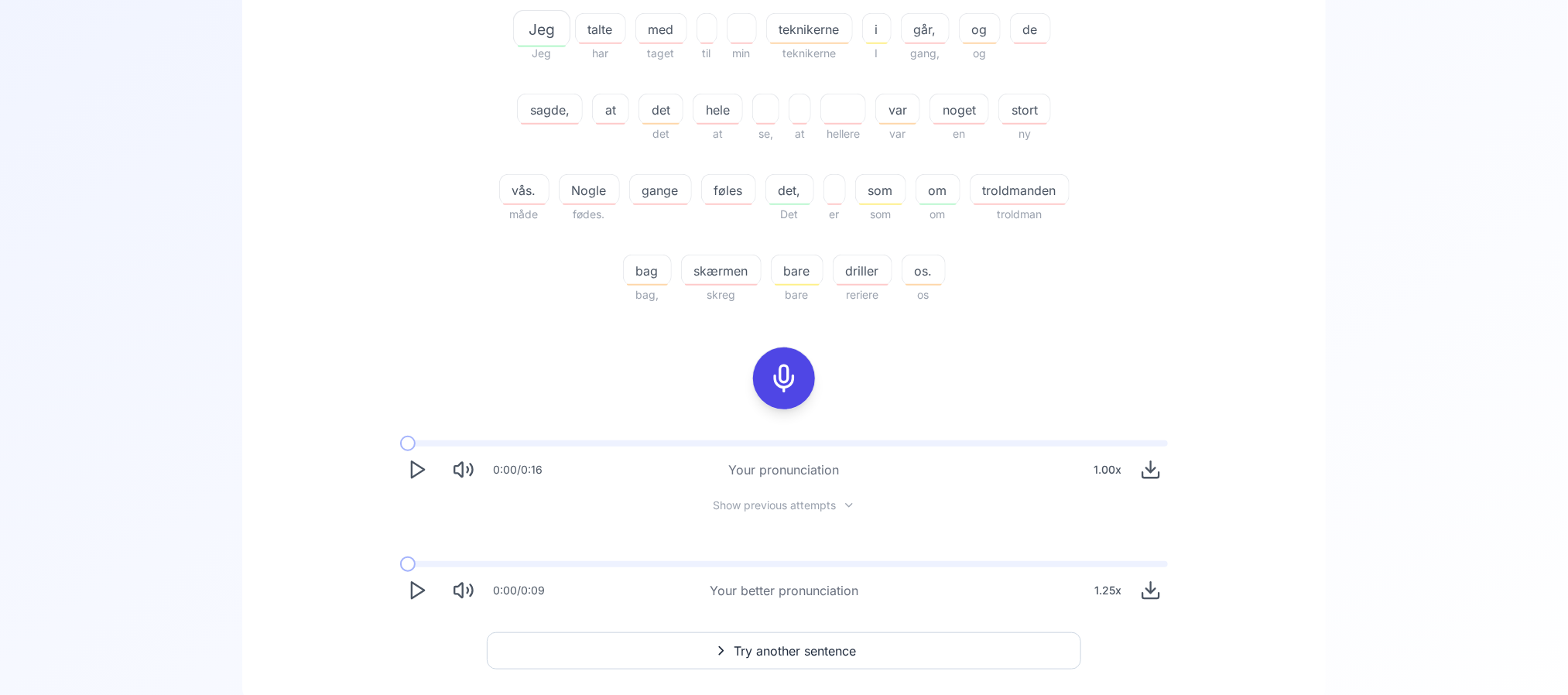
click at [723, 277] on span "skærmen" at bounding box center [721, 271] width 79 height 19
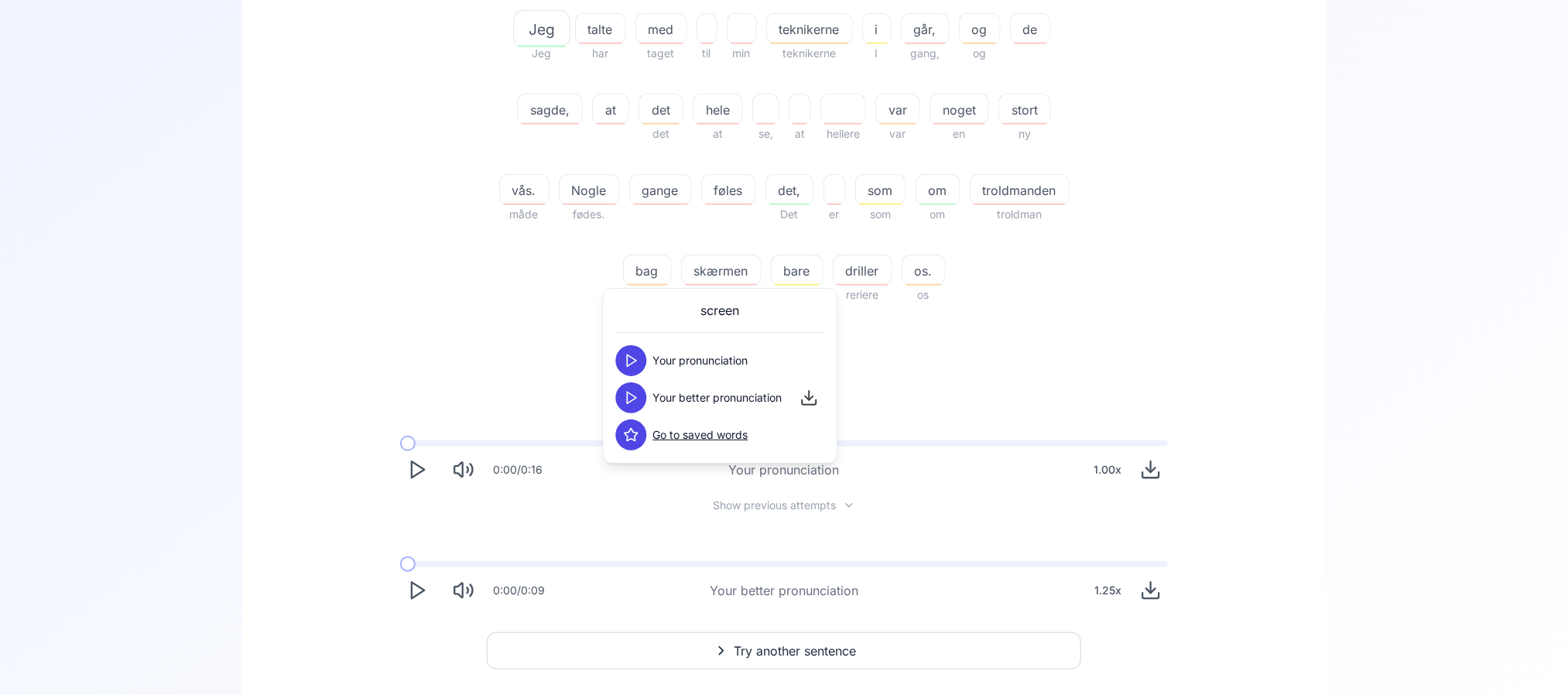
click at [638, 398] on icon at bounding box center [631, 398] width 16 height 16
click at [634, 368] on icon at bounding box center [631, 361] width 16 height 16
click at [632, 388] on button at bounding box center [631, 397] width 31 height 31
click at [488, 296] on div "Jeg Jeg talte har med taget til min teknikerne teknikerne i I går, gang, og og …" at bounding box center [784, 149] width 595 height 310
